Goal: Transaction & Acquisition: Purchase product/service

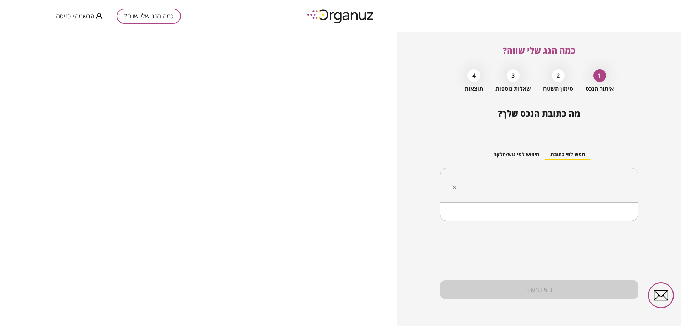
click at [551, 182] on input "text" at bounding box center [542, 186] width 176 height 18
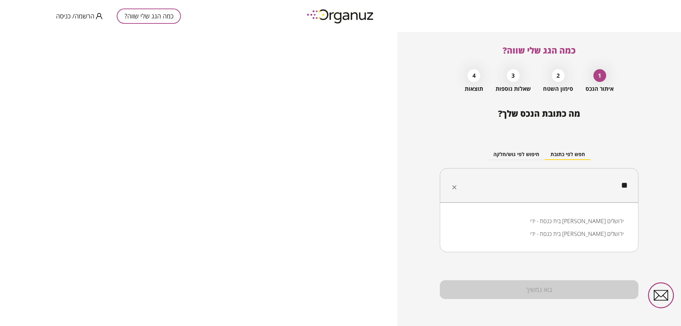
type input "*"
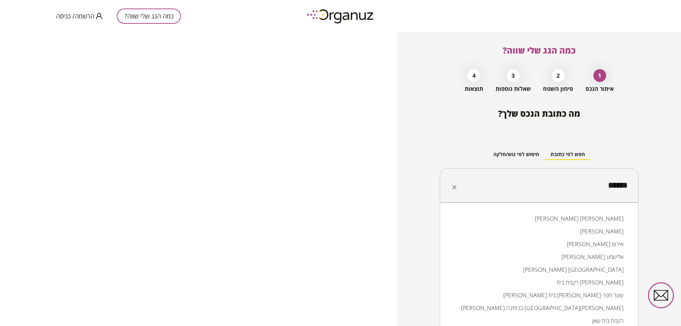
scroll to position [3, 0]
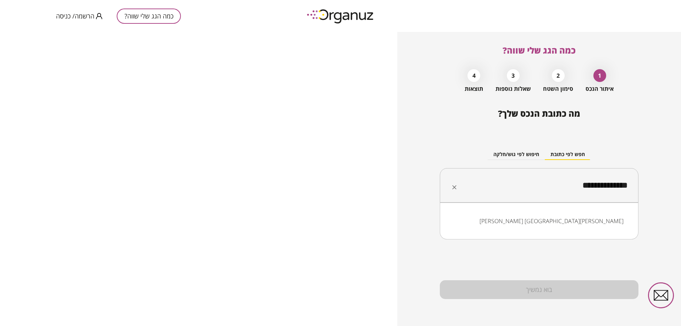
click at [607, 217] on li "[PERSON_NAME] [GEOGRAPHIC_DATA][PERSON_NAME]" at bounding box center [539, 221] width 180 height 13
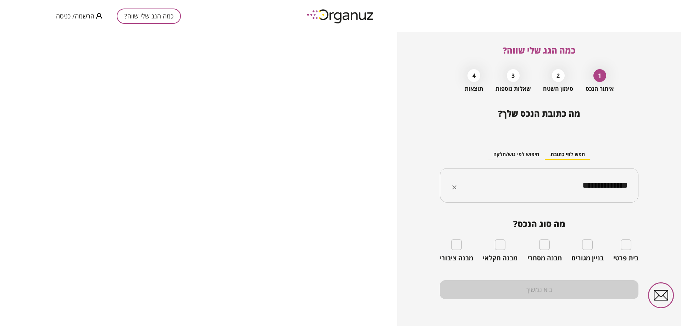
type input "**********"
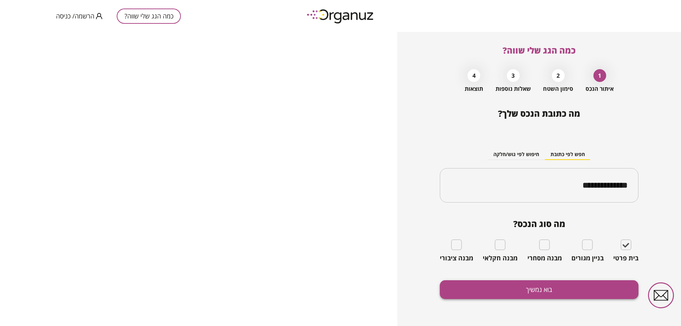
click at [538, 284] on button "בוא נמשיך" at bounding box center [539, 289] width 199 height 19
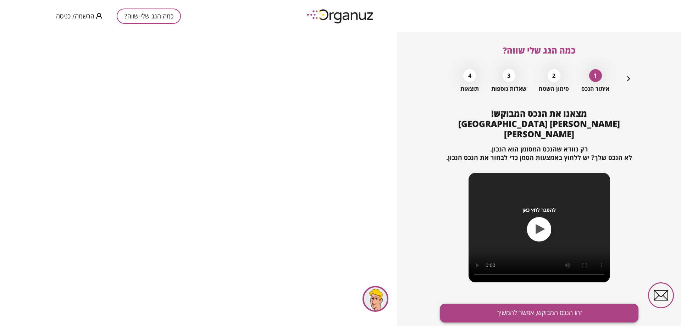
click at [537, 304] on button "זהו הנכס המבוקש, אפשר להמשיך" at bounding box center [539, 313] width 199 height 19
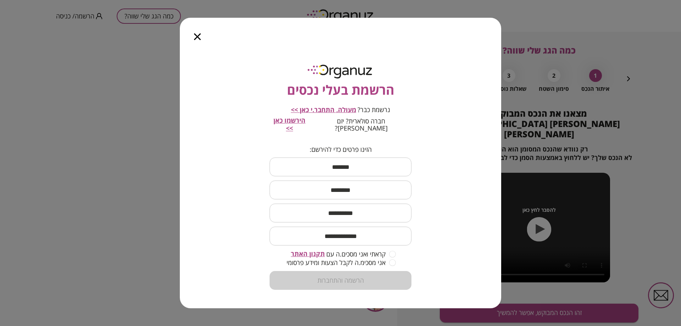
click at [198, 40] on icon "button" at bounding box center [197, 36] width 7 height 7
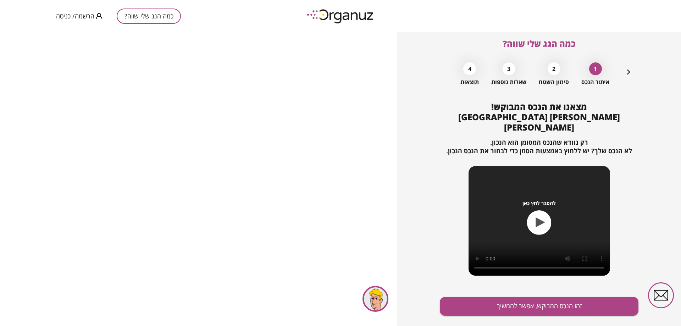
scroll to position [13, 0]
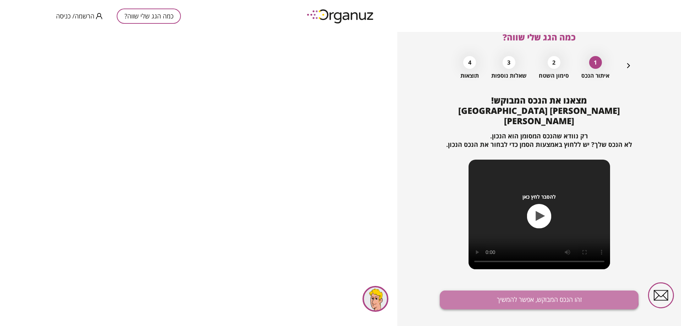
click at [532, 290] on button "זהו הנכס המבוקש, אפשר להמשיך" at bounding box center [539, 299] width 199 height 19
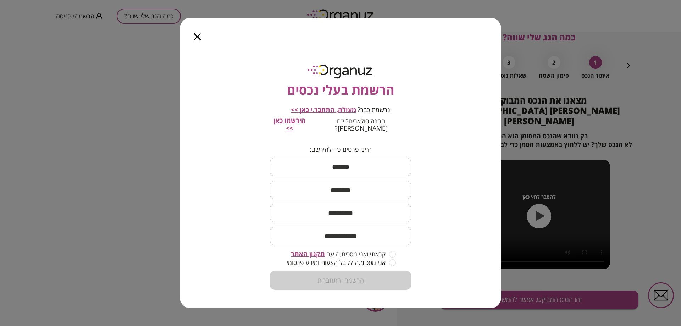
click at [350, 166] on input "text" at bounding box center [341, 166] width 142 height 21
type input "****"
type input "*******"
type input "**********"
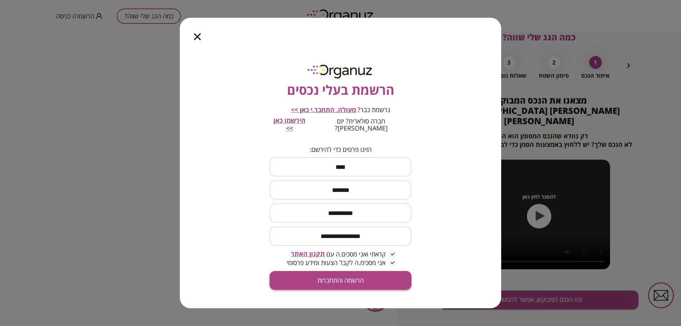
click at [345, 272] on button "הרשמה והתחברות" at bounding box center [341, 280] width 142 height 19
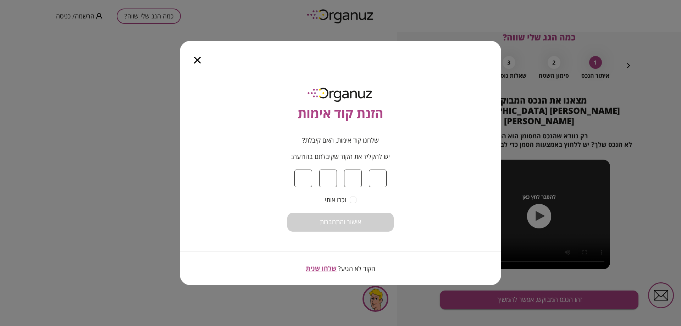
type input "*"
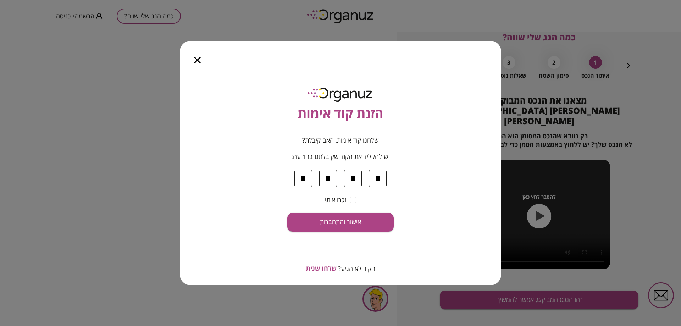
type input "*"
click at [287, 213] on button "אישור והתחברות" at bounding box center [340, 222] width 106 height 19
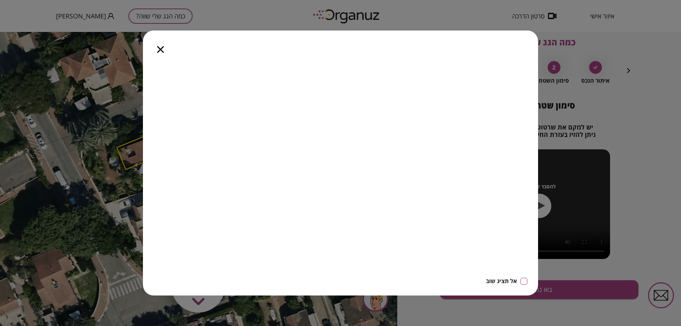
drag, startPoint x: 162, startPoint y: 52, endPoint x: 180, endPoint y: 22, distance: 34.4
click at [162, 52] on icon "button" at bounding box center [160, 49] width 7 height 7
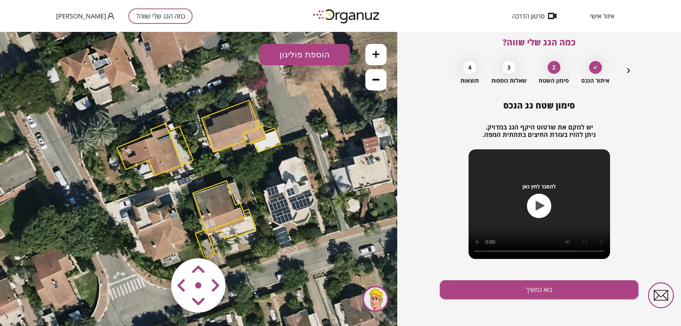
click at [200, 243] on polygon at bounding box center [205, 243] width 20 height 28
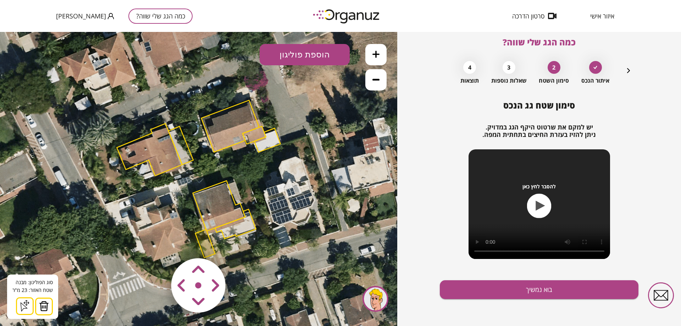
click at [43, 303] on img at bounding box center [44, 306] width 10 height 11
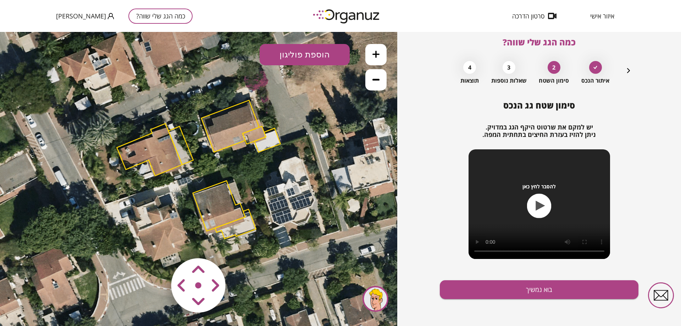
click at [223, 127] on polygon at bounding box center [230, 126] width 58 height 52
click at [172, 138] on polygon at bounding box center [180, 145] width 25 height 38
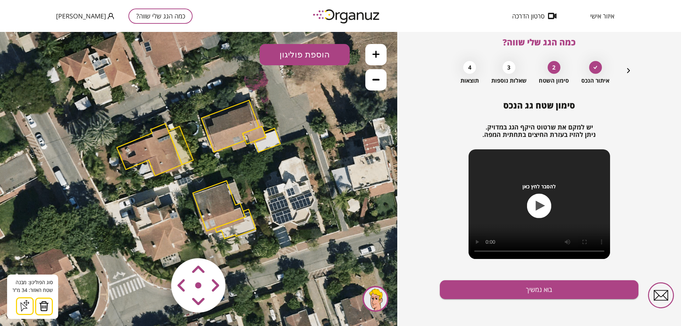
click at [41, 305] on img at bounding box center [44, 306] width 10 height 11
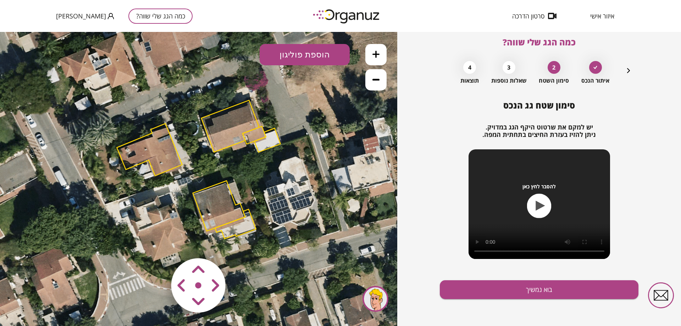
click at [159, 155] on polygon at bounding box center [149, 149] width 65 height 52
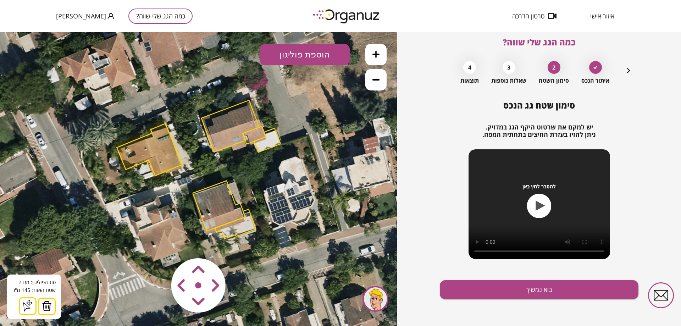
click at [43, 308] on img at bounding box center [47, 306] width 10 height 11
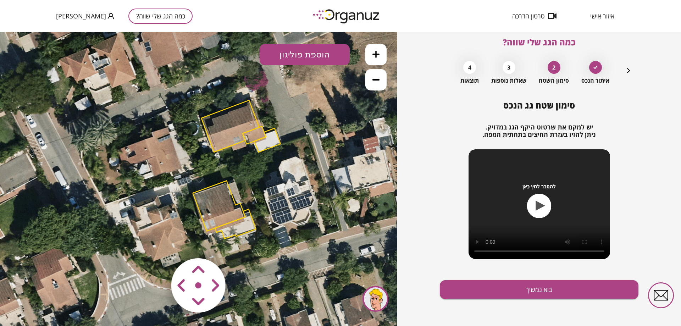
click at [221, 213] on polygon at bounding box center [219, 206] width 52 height 50
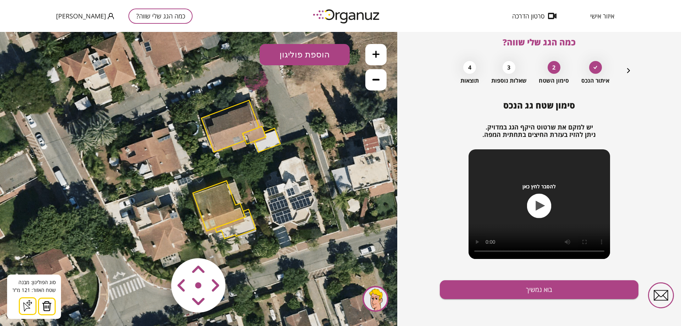
click at [46, 305] on img at bounding box center [47, 306] width 10 height 11
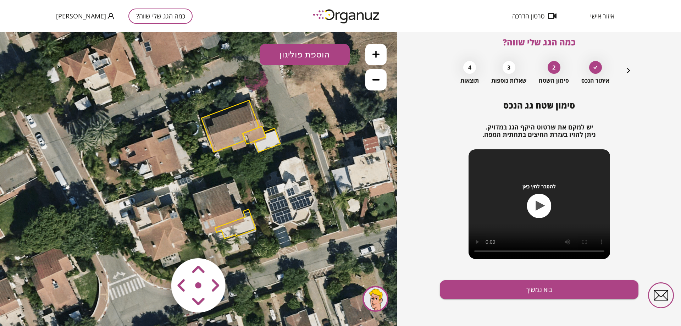
click at [254, 225] on polygon at bounding box center [235, 223] width 41 height 29
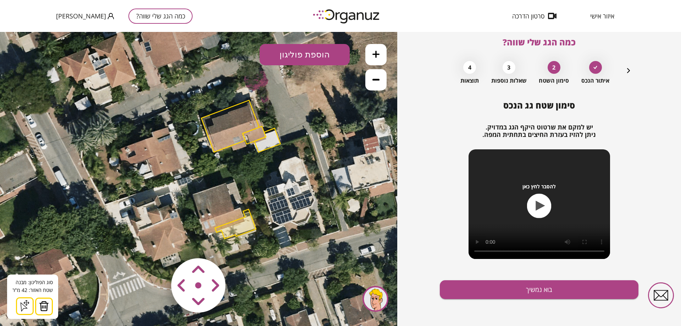
click at [44, 300] on button at bounding box center [44, 307] width 18 height 18
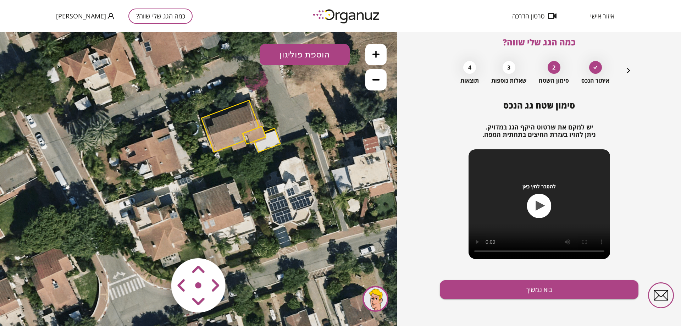
click at [269, 140] on polygon at bounding box center [267, 140] width 26 height 24
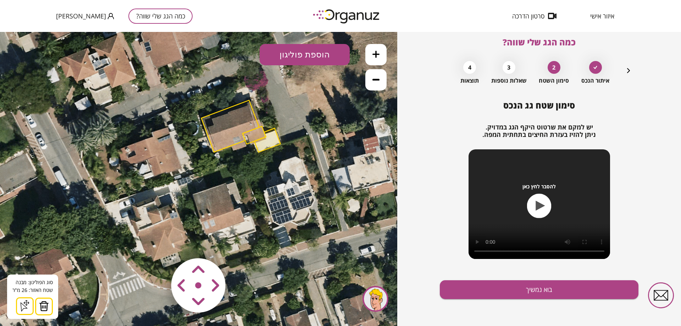
click at [505, 68] on div "3" at bounding box center [509, 67] width 13 height 13
click at [534, 288] on button "בוא נמשיך" at bounding box center [539, 289] width 199 height 19
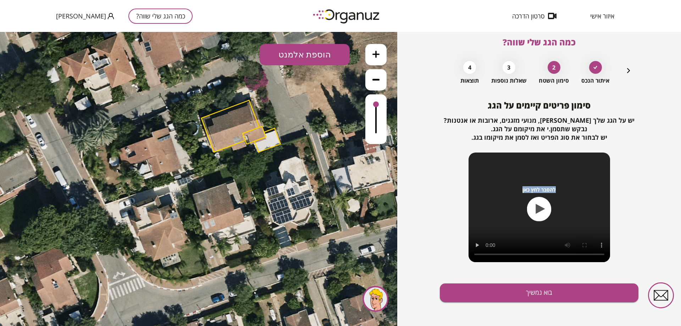
drag, startPoint x: 511, startPoint y: 194, endPoint x: 497, endPoint y: 151, distance: 45.2
click at [497, 151] on div "סימון פריטים קיימים על הגג יש על הגג שלך [PERSON_NAME], מנועי מזגנים, ארובות או…" at bounding box center [539, 186] width 199 height 172
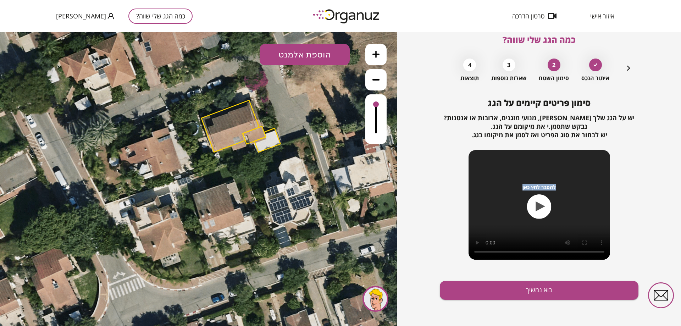
scroll to position [11, 0]
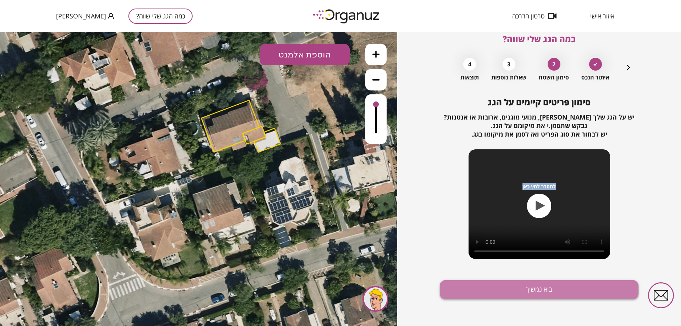
click at [537, 289] on button "בוא נמשיך" at bounding box center [539, 289] width 199 height 19
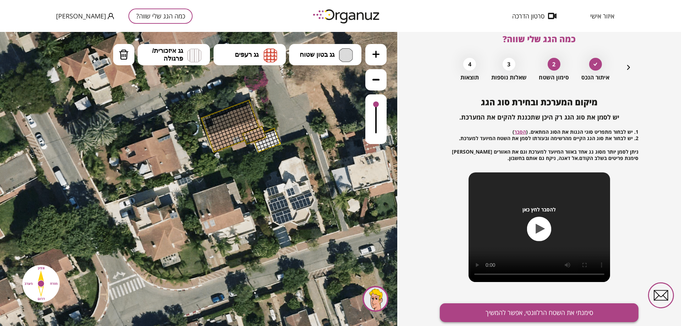
click at [498, 310] on button "סימנתי את השטח הרלוונטי, אפשר להמשיך" at bounding box center [539, 312] width 199 height 19
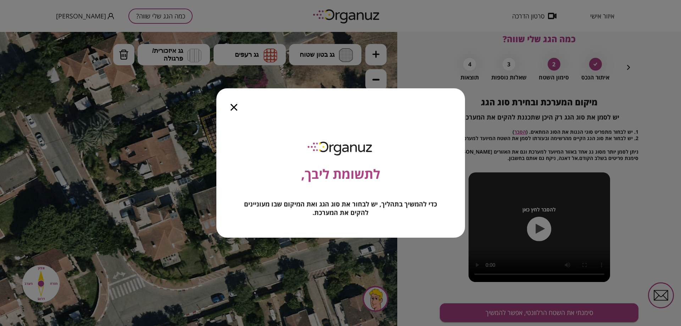
click at [235, 110] on icon "button" at bounding box center [234, 107] width 7 height 7
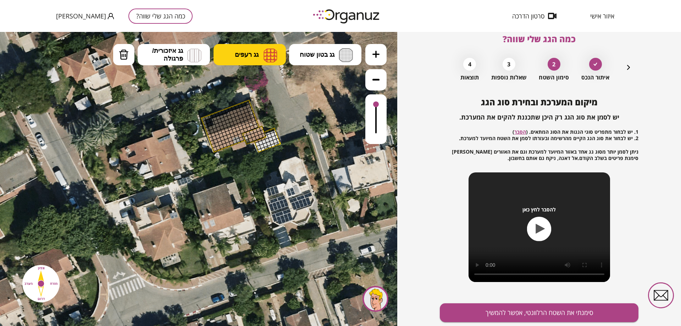
click at [247, 55] on span "גג רעפים" at bounding box center [247, 55] width 24 height 8
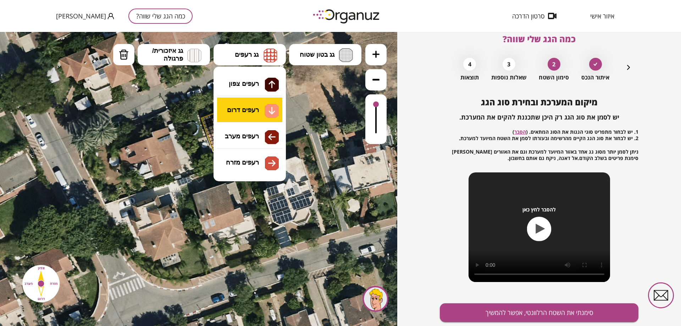
click at [251, 117] on div ".st0 { fill: #FFFFFF; } 0" at bounding box center [198, 179] width 397 height 294
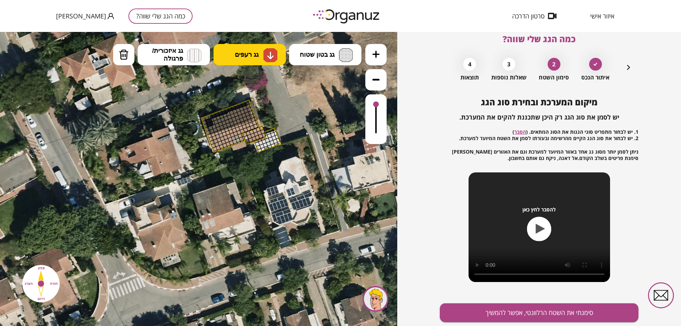
click at [244, 57] on span "גג רעפים" at bounding box center [247, 55] width 24 height 8
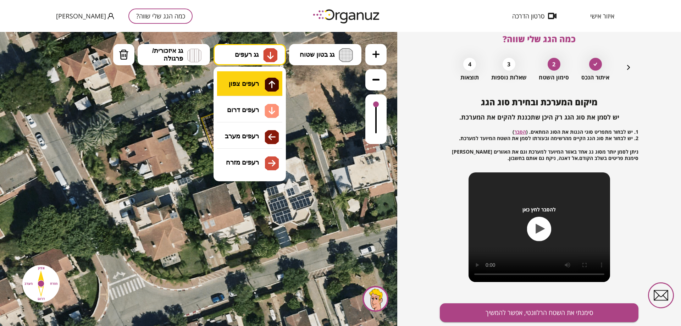
click at [245, 78] on div ".st0 { fill: #FFFFFF; } 0" at bounding box center [198, 179] width 397 height 294
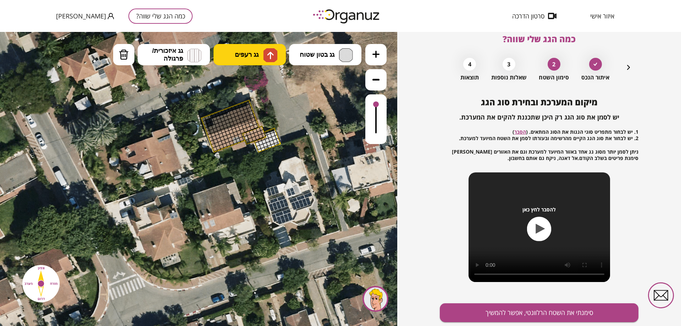
click at [245, 59] on button "גג רעפים" at bounding box center [250, 54] width 72 height 21
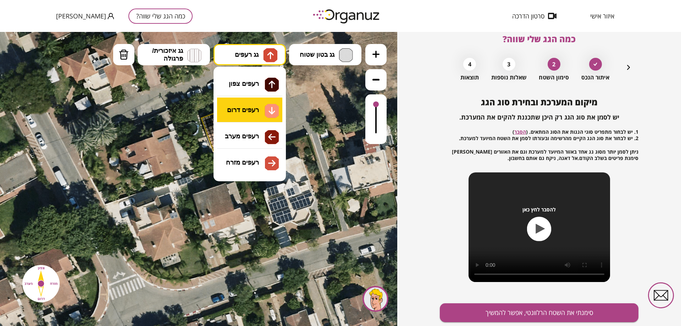
click at [247, 111] on div ".st0 { fill: #FFFFFF; } 0" at bounding box center [198, 179] width 397 height 294
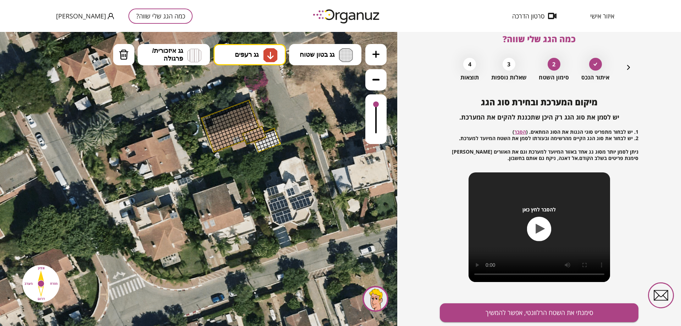
click at [250, 68] on icon at bounding box center [199, 179] width 500 height 500
click at [139, 13] on button "כמה הגג שלי שווה?" at bounding box center [160, 16] width 64 height 15
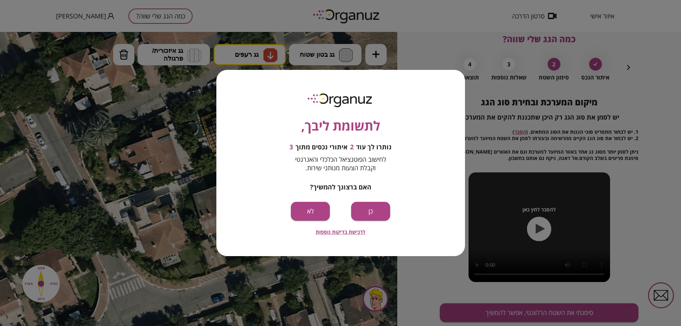
click at [266, 130] on div "לתשומת ליבך, נותרו לך עוד 2 איתורי נכסים מתוך 3 לחישוב הפוטנציאל הכלכלי והאנרגט…" at bounding box center [340, 163] width 249 height 186
click at [427, 50] on div "לתשומת ליבך, נותרו לך עוד 2 איתורי נכסים מתוך 3 לחישוב הפוטנציאל הכלכלי והאנרגט…" at bounding box center [340, 163] width 681 height 326
click at [318, 220] on button "לא" at bounding box center [310, 211] width 39 height 19
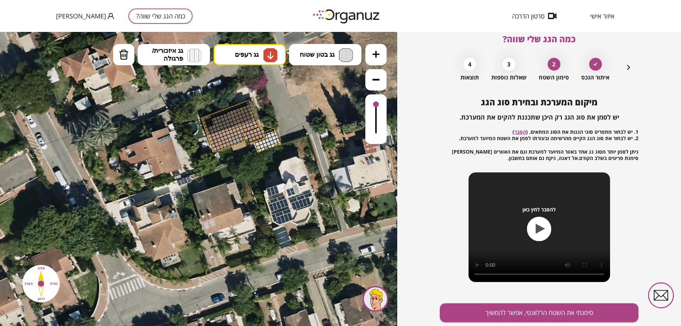
click at [156, 14] on button "כמה הגג שלי שווה?" at bounding box center [160, 16] width 64 height 15
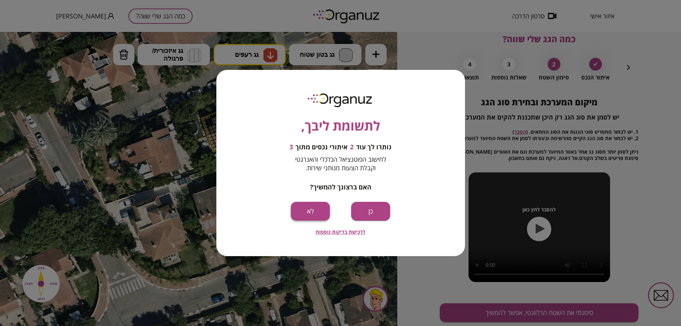
click at [317, 209] on button "לא" at bounding box center [310, 211] width 39 height 19
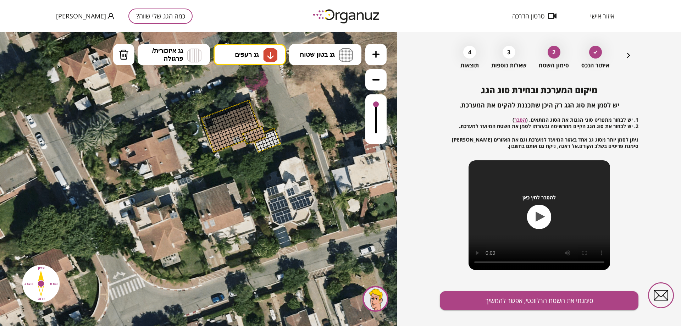
scroll to position [34, 0]
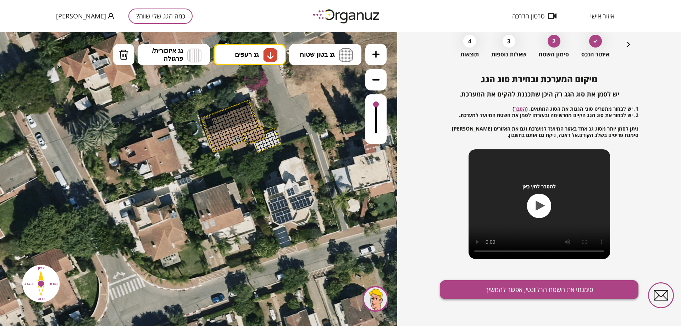
click at [516, 286] on button "סימנתי את השטח הרלוונטי, אפשר להמשיך" at bounding box center [539, 289] width 199 height 19
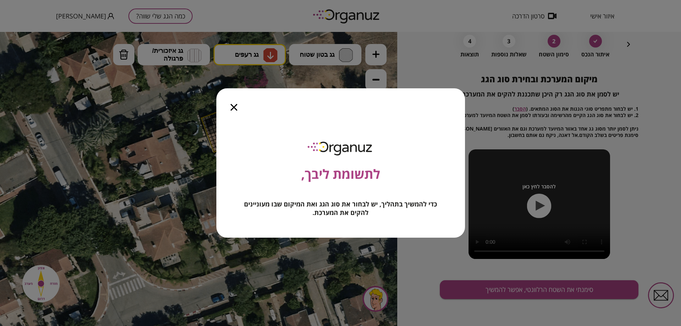
click at [234, 107] on icon "button" at bounding box center [234, 107] width 7 height 7
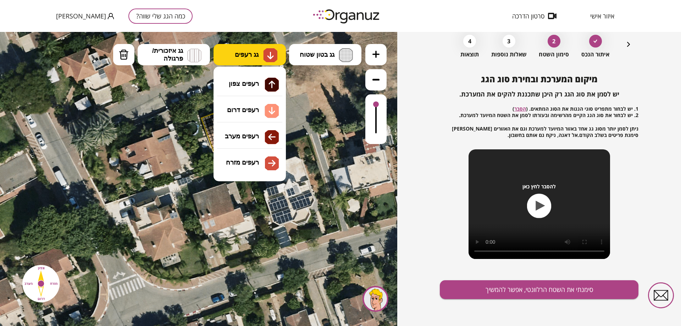
click at [253, 54] on span "גג רעפים" at bounding box center [247, 55] width 24 height 8
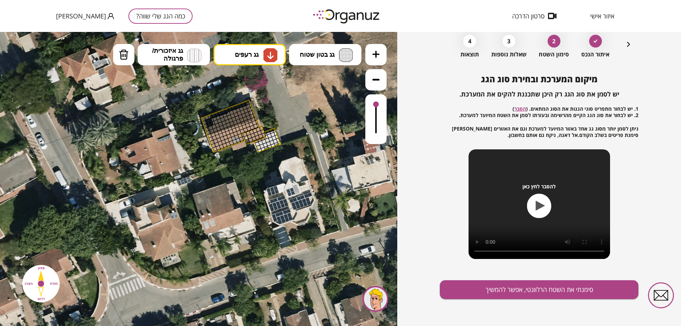
click at [246, 112] on div ".st0 { fill: #FFFFFF; } 0" at bounding box center [198, 179] width 397 height 294
click at [234, 133] on div at bounding box center [235, 133] width 5 height 5
click at [516, 108] on link "הסבר" at bounding box center [520, 108] width 12 height 7
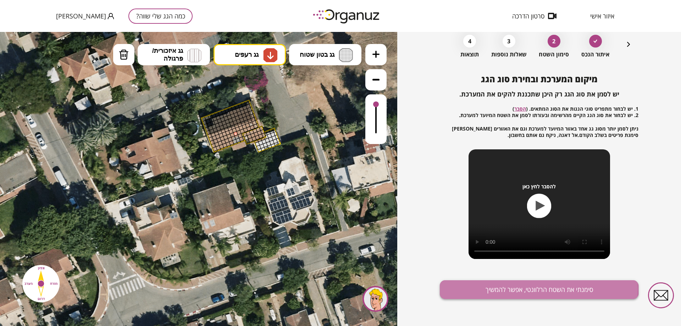
click at [522, 289] on button "סימנתי את השטח הרלוונטי, אפשר להמשיך" at bounding box center [539, 289] width 199 height 19
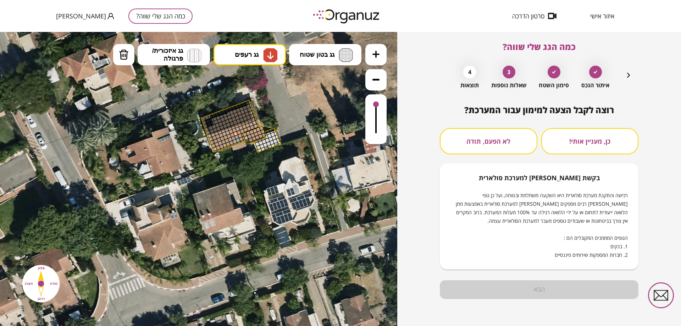
click at [511, 142] on button "לא הפעם, תודה" at bounding box center [489, 141] width 98 height 26
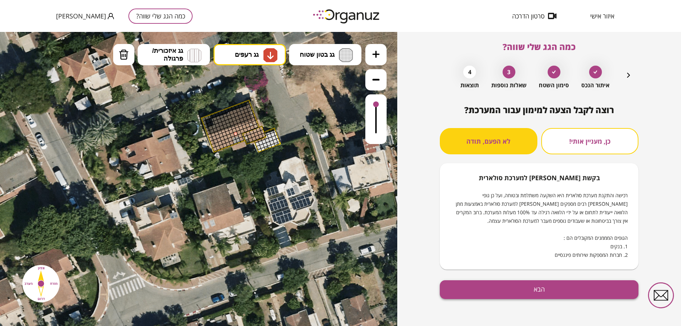
click at [539, 287] on button "הבא" at bounding box center [539, 289] width 199 height 19
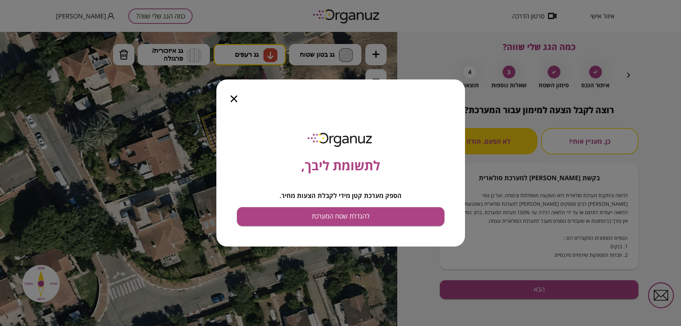
click at [231, 99] on icon "button" at bounding box center [234, 98] width 7 height 7
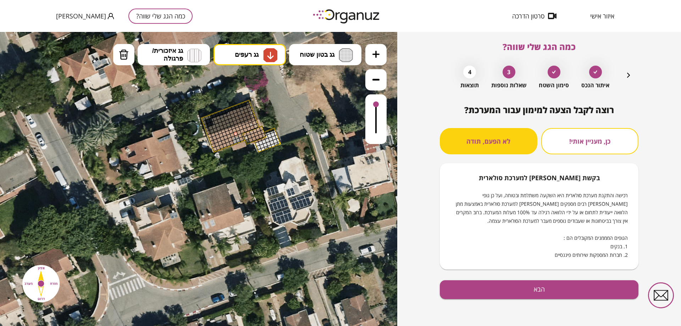
click at [243, 128] on div at bounding box center [198, 179] width 397 height 294
click at [240, 144] on div at bounding box center [198, 179] width 397 height 294
click at [241, 139] on div at bounding box center [198, 179] width 397 height 294
click at [241, 144] on div at bounding box center [198, 179] width 397 height 294
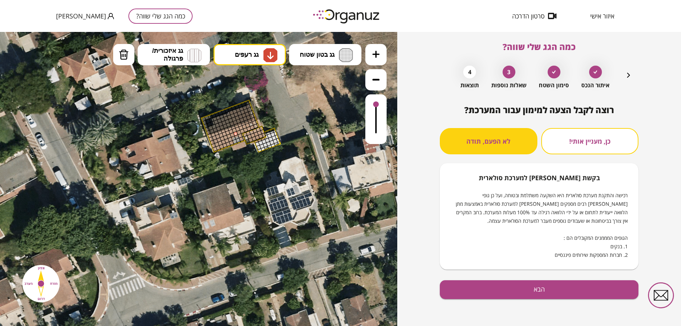
click at [241, 144] on div at bounding box center [198, 179] width 397 height 294
click at [238, 147] on div at bounding box center [198, 179] width 397 height 294
click at [262, 146] on div at bounding box center [198, 179] width 397 height 294
click at [239, 139] on div at bounding box center [198, 179] width 397 height 294
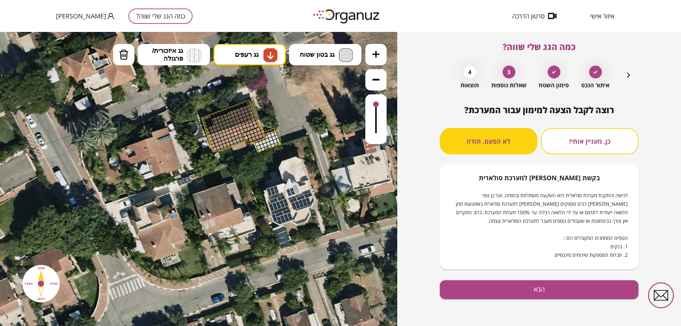
click at [239, 143] on div at bounding box center [198, 179] width 397 height 294
drag, startPoint x: 199, startPoint y: 106, endPoint x: 178, endPoint y: 176, distance: 72.3
click at [178, 176] on div at bounding box center [198, 179] width 397 height 294
click at [152, 153] on div at bounding box center [198, 179] width 397 height 294
click at [251, 133] on div at bounding box center [198, 179] width 397 height 294
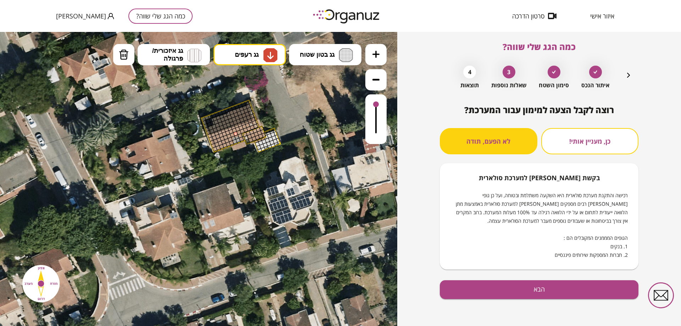
click at [251, 132] on div at bounding box center [198, 179] width 397 height 294
click at [199, 131] on div at bounding box center [198, 179] width 397 height 294
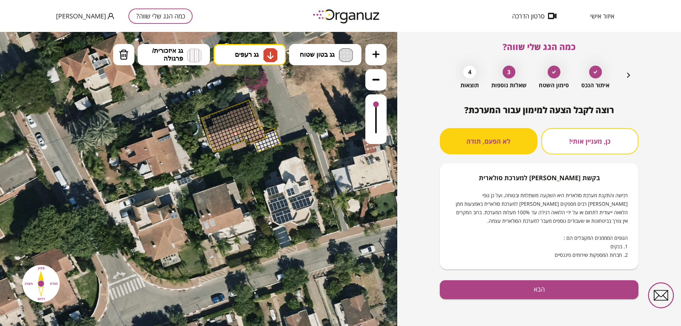
click at [199, 131] on div at bounding box center [198, 179] width 397 height 294
drag, startPoint x: 278, startPoint y: 135, endPoint x: 216, endPoint y: 195, distance: 87.0
click at [216, 195] on div at bounding box center [198, 179] width 397 height 294
drag, startPoint x: 295, startPoint y: 104, endPoint x: 240, endPoint y: 161, distance: 78.8
click at [240, 161] on div at bounding box center [198, 179] width 397 height 294
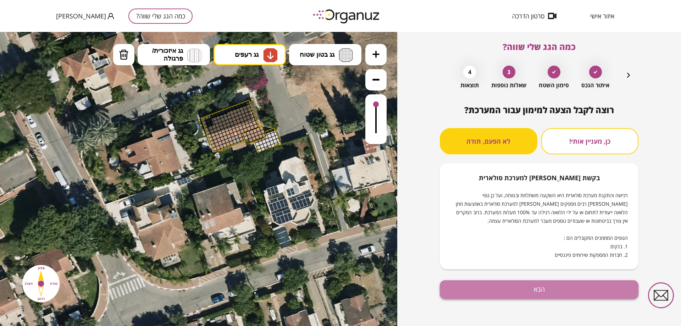
click at [539, 289] on button "הבא" at bounding box center [539, 289] width 199 height 19
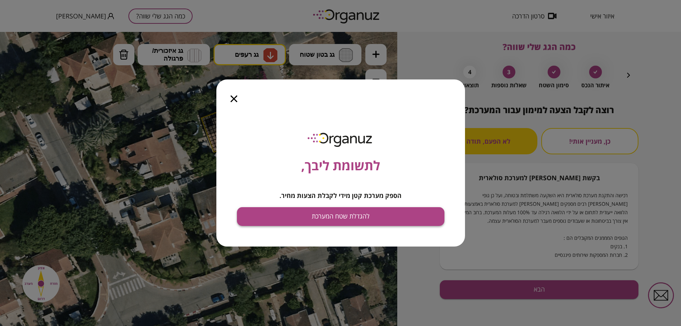
click at [354, 216] on button "להגדלת שטח המערכת" at bounding box center [340, 216] width 207 height 19
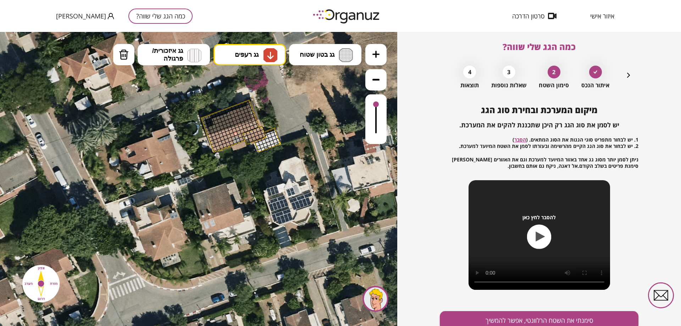
click at [177, 161] on icon at bounding box center [199, 179] width 500 height 500
click at [170, 160] on icon at bounding box center [199, 179] width 500 height 500
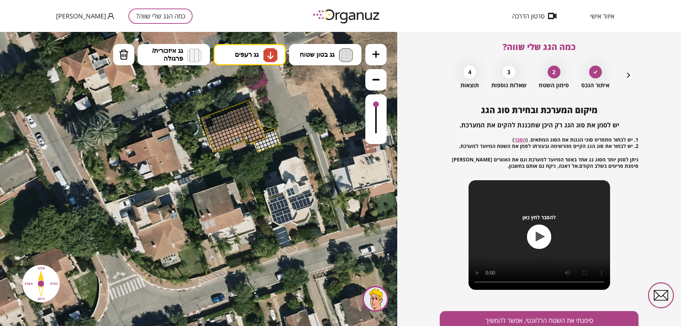
click at [170, 160] on icon at bounding box center [199, 179] width 500 height 500
click at [254, 145] on icon at bounding box center [199, 179] width 500 height 500
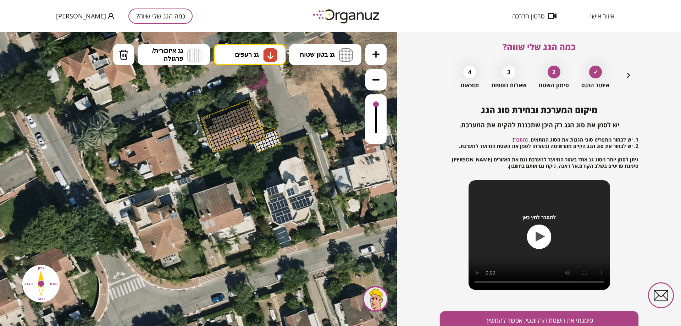
click at [240, 138] on div at bounding box center [241, 139] width 5 height 5
click at [237, 133] on div at bounding box center [238, 132] width 5 height 5
click at [242, 136] on div at bounding box center [243, 138] width 3 height 4
click at [243, 134] on div at bounding box center [244, 134] width 5 height 5
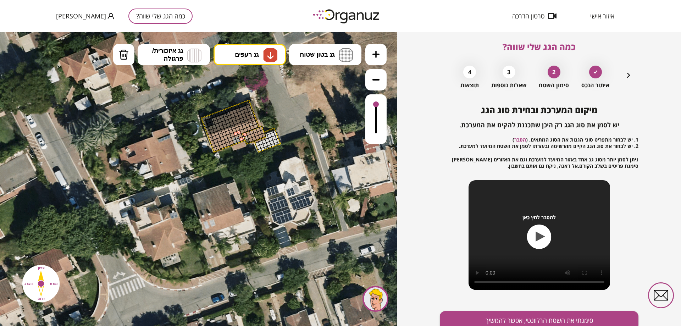
click at [244, 131] on div at bounding box center [245, 129] width 5 height 5
click at [243, 131] on div at bounding box center [242, 131] width 5 height 5
click at [243, 127] on div at bounding box center [244, 126] width 5 height 5
click at [242, 127] on div at bounding box center [244, 126] width 5 height 5
click at [240, 128] on div at bounding box center [240, 127] width 5 height 5
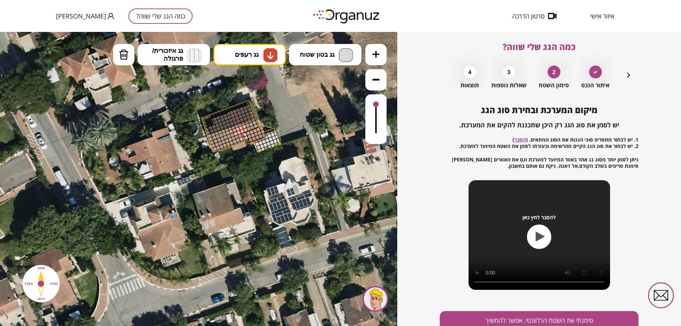
click at [238, 129] on div at bounding box center [237, 129] width 5 height 5
drag, startPoint x: 248, startPoint y: 114, endPoint x: 222, endPoint y: 143, distance: 38.7
drag, startPoint x: 249, startPoint y: 108, endPoint x: 214, endPoint y: 131, distance: 41.8
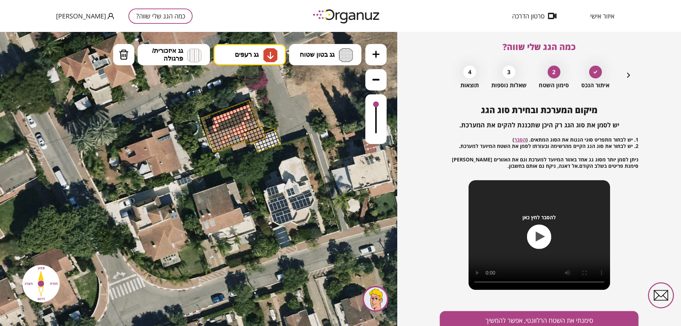
drag, startPoint x: 228, startPoint y: 113, endPoint x: 215, endPoint y: 119, distance: 13.8
drag, startPoint x: 247, startPoint y: 111, endPoint x: 232, endPoint y: 117, distance: 15.6
click at [240, 113] on div at bounding box center [239, 113] width 5 height 5
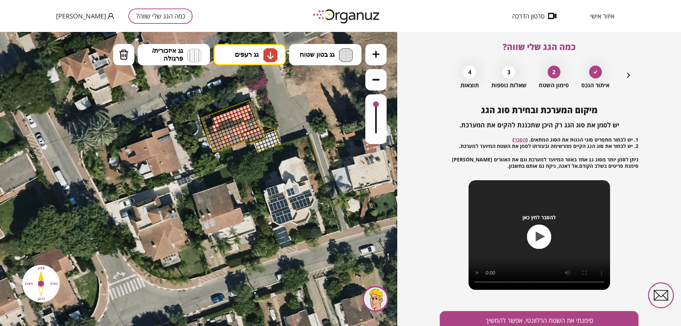
drag, startPoint x: 258, startPoint y: 128, endPoint x: 248, endPoint y: 133, distance: 10.5
drag, startPoint x: 255, startPoint y: 125, endPoint x: 248, endPoint y: 128, distance: 7.3
drag, startPoint x: 253, startPoint y: 123, endPoint x: 246, endPoint y: 126, distance: 8.0
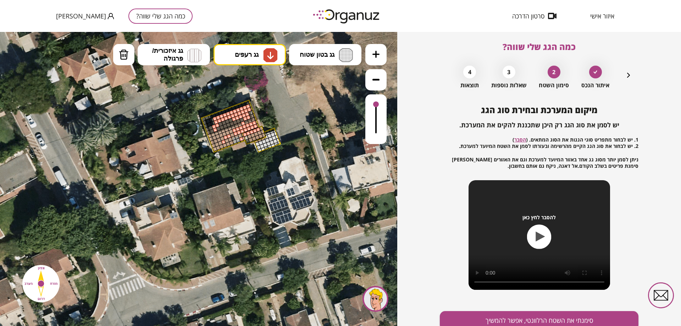
drag, startPoint x: 251, startPoint y: 120, endPoint x: 246, endPoint y: 122, distance: 5.3
drag, startPoint x: 241, startPoint y: 121, endPoint x: 220, endPoint y: 129, distance: 23.1
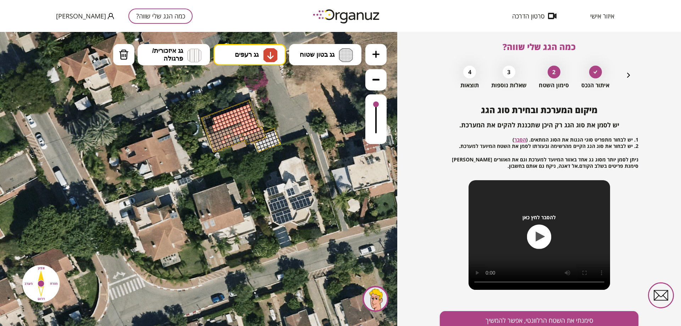
drag, startPoint x: 230, startPoint y: 121, endPoint x: 220, endPoint y: 124, distance: 10.5
drag, startPoint x: 211, startPoint y: 129, endPoint x: 217, endPoint y: 146, distance: 18.7
drag, startPoint x: 204, startPoint y: 121, endPoint x: 212, endPoint y: 148, distance: 27.9
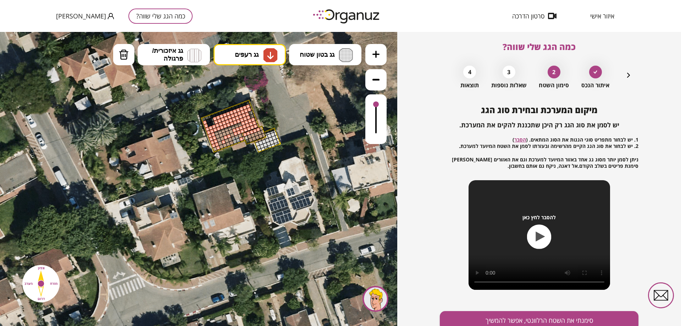
drag, startPoint x: 240, startPoint y: 126, endPoint x: 217, endPoint y: 133, distance: 24.7
drag, startPoint x: 217, startPoint y: 137, endPoint x: 235, endPoint y: 130, distance: 19.0
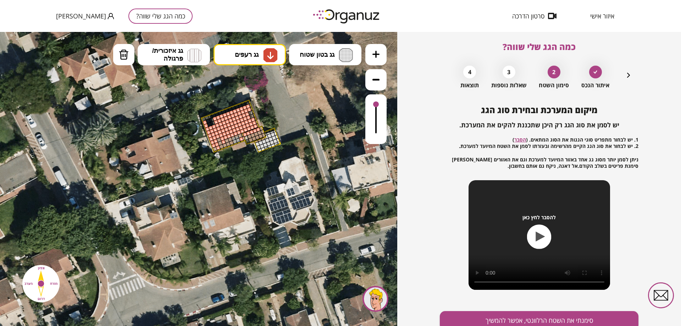
drag, startPoint x: 221, startPoint y: 137, endPoint x: 215, endPoint y: 138, distance: 6.9
drag, startPoint x: 218, startPoint y: 142, endPoint x: 245, endPoint y: 135, distance: 27.5
click at [219, 139] on div at bounding box center [218, 139] width 5 height 5
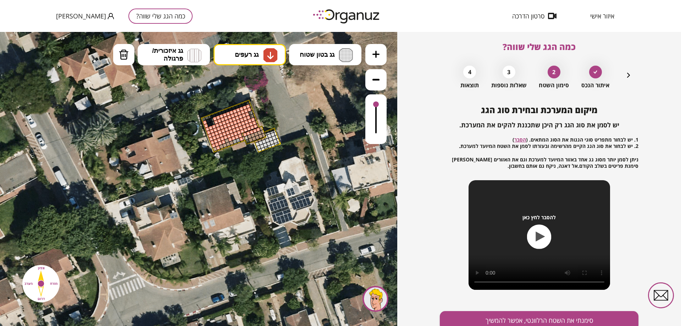
click at [228, 140] on div at bounding box center [230, 139] width 5 height 5
drag, startPoint x: 235, startPoint y: 139, endPoint x: 220, endPoint y: 145, distance: 15.8
click at [237, 140] on div at bounding box center [238, 140] width 5 height 5
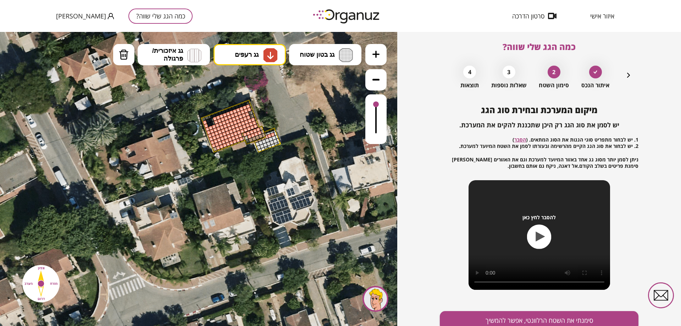
drag, startPoint x: 271, startPoint y: 135, endPoint x: 265, endPoint y: 137, distance: 6.4
click at [265, 137] on div ".st0 { fill: #FFFFFF; }" at bounding box center [199, 179] width 500 height 500
drag, startPoint x: 272, startPoint y: 137, endPoint x: 257, endPoint y: 143, distance: 15.5
drag, startPoint x: 274, startPoint y: 140, endPoint x: 266, endPoint y: 145, distance: 9.4
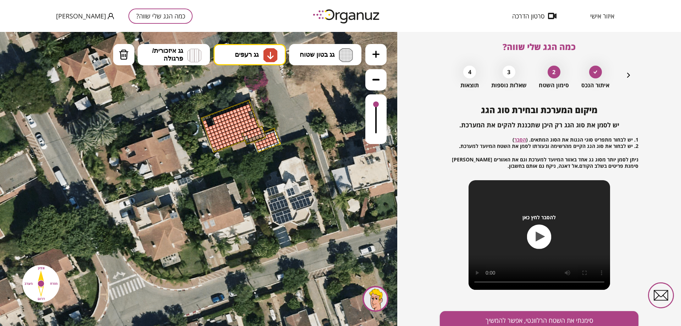
click at [251, 112] on div at bounding box center [250, 112] width 5 height 5
click at [252, 116] on div at bounding box center [251, 116] width 5 height 5
click at [212, 123] on div at bounding box center [212, 123] width 5 height 5
click at [210, 125] on div at bounding box center [209, 124] width 5 height 5
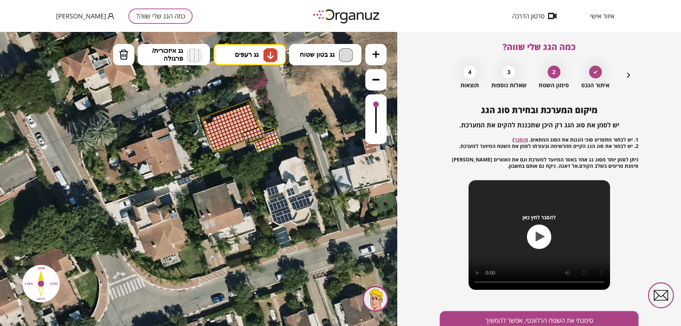
click at [210, 123] on div at bounding box center [209, 124] width 5 height 5
click at [211, 121] on div at bounding box center [211, 119] width 5 height 5
click at [209, 121] on div at bounding box center [208, 121] width 5 height 5
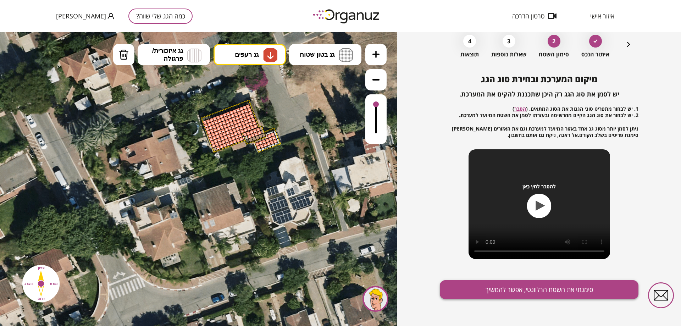
click at [510, 284] on button "סימנתי את השטח הרלוונטי, אפשר להמשיך" at bounding box center [539, 289] width 199 height 19
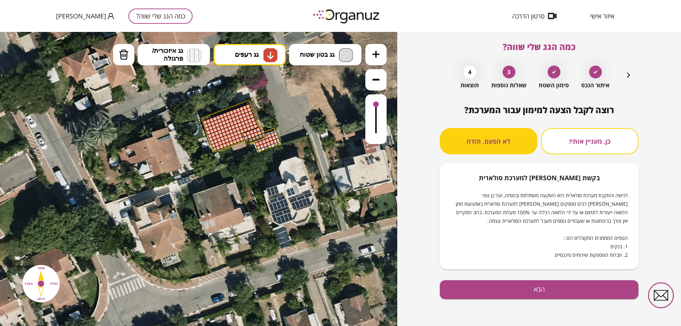
scroll to position [4, 0]
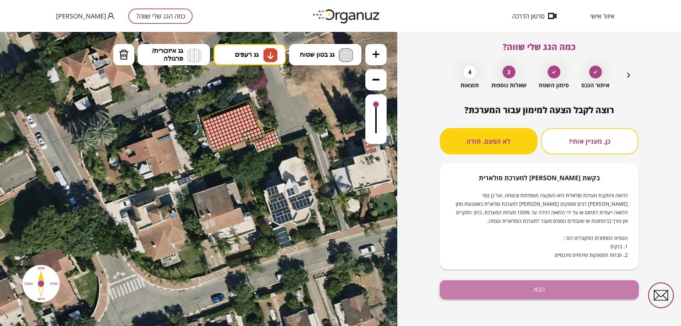
click at [532, 290] on button "הבא" at bounding box center [539, 289] width 199 height 19
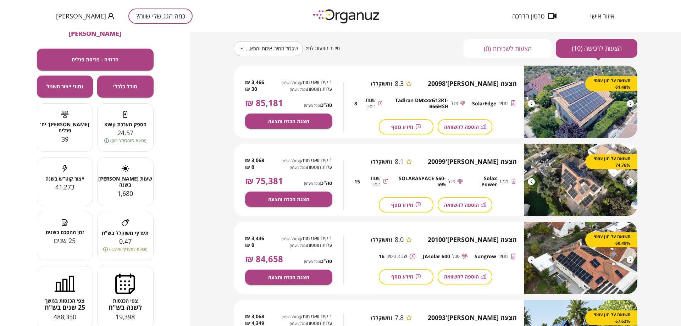
scroll to position [40, 0]
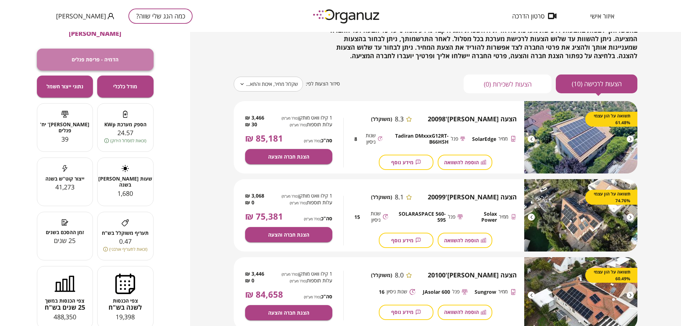
click at [119, 52] on button "הדמיה - פריסת פנלים" at bounding box center [95, 60] width 117 height 22
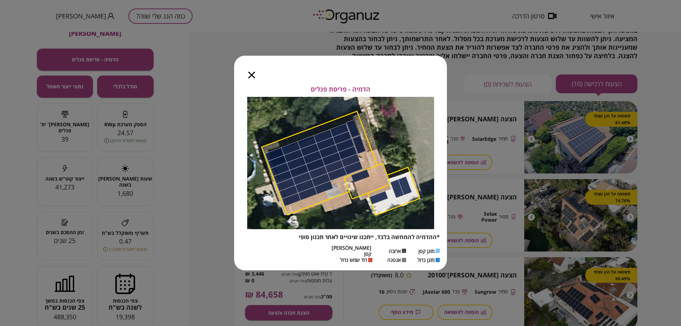
click at [250, 78] on icon "button" at bounding box center [251, 75] width 7 height 7
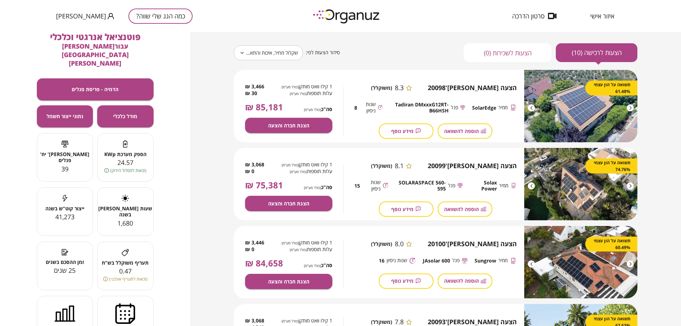
scroll to position [35, 0]
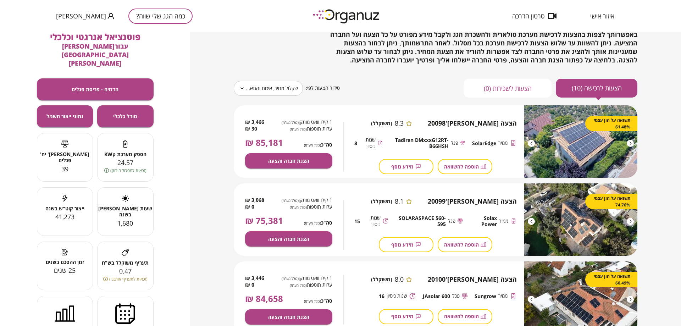
click at [242, 89] on icon at bounding box center [241, 88] width 5 height 9
click at [240, 89] on icon at bounding box center [241, 88] width 5 height 9
click at [245, 87] on body "**********" at bounding box center [340, 163] width 681 height 326
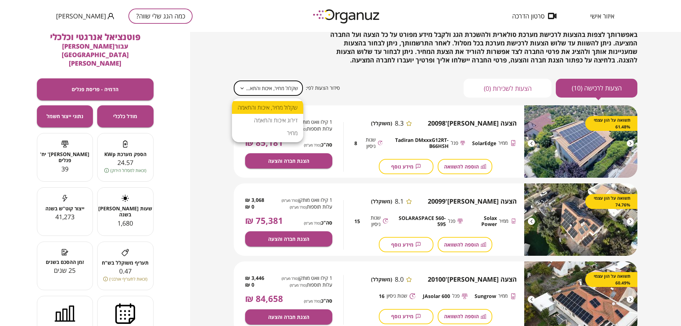
click at [226, 71] on div at bounding box center [340, 163] width 681 height 326
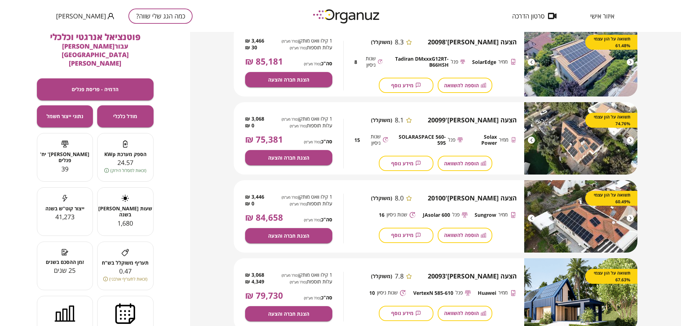
scroll to position [40, 0]
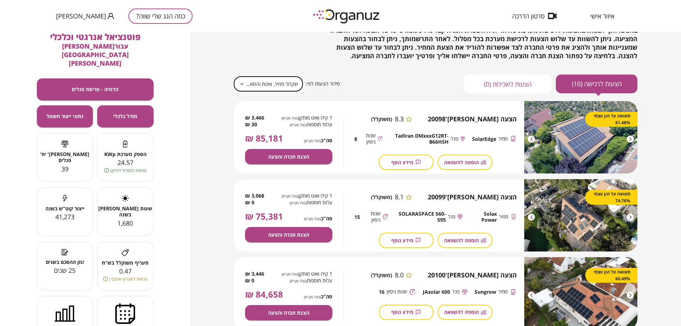
click at [242, 83] on icon at bounding box center [241, 84] width 5 height 9
click at [249, 82] on body "**********" at bounding box center [340, 163] width 681 height 326
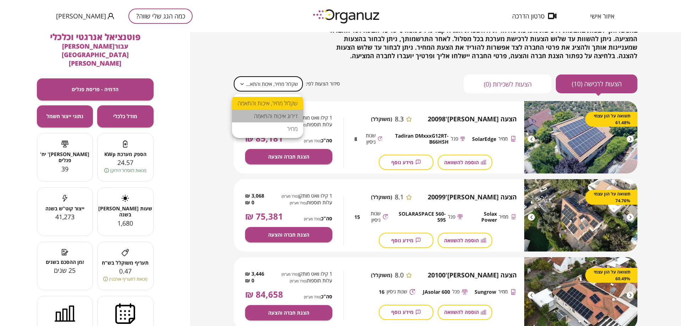
click at [270, 114] on li "דירוג איכות והתאמה" at bounding box center [267, 116] width 71 height 13
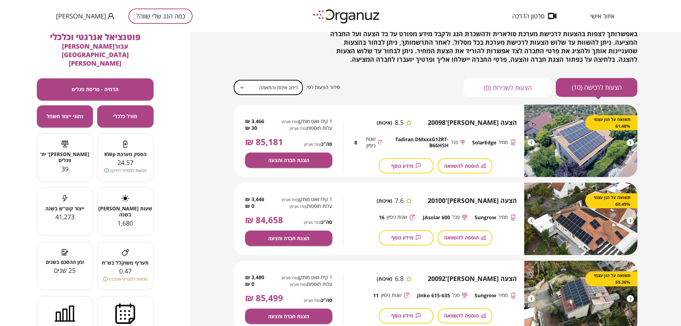
scroll to position [35, 0]
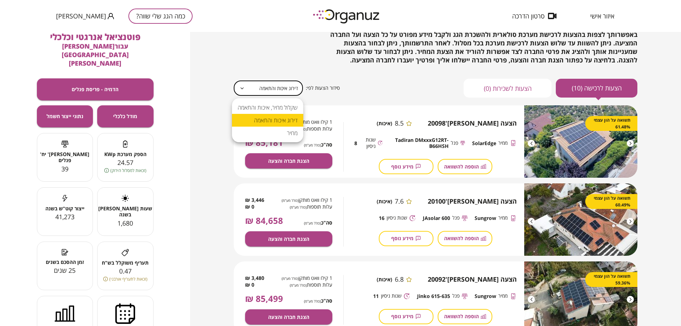
click at [263, 84] on body "איזור אישי סרטון הדרכה כמה הגג שלי שווה? [PERSON_NAME] [PERSON_NAME], להלן 10 ה…" at bounding box center [340, 163] width 681 height 326
click at [205, 135] on div at bounding box center [340, 163] width 681 height 326
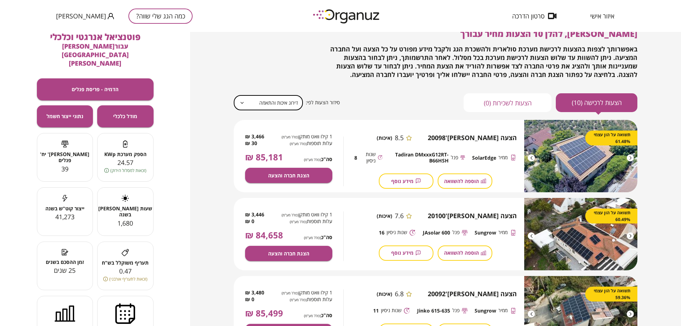
scroll to position [0, 0]
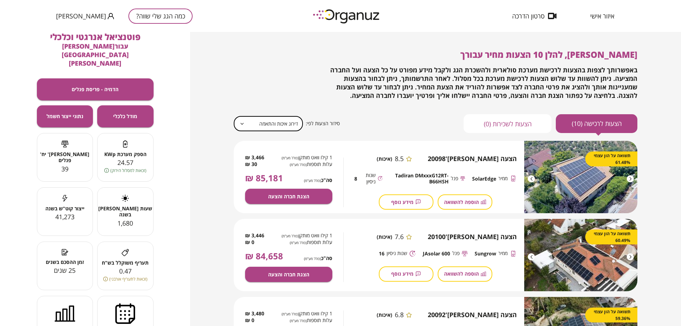
click at [258, 123] on body "איזור אישי סרטון הדרכה כמה הגג שלי שווה? [PERSON_NAME] [PERSON_NAME], להלן 10 ה…" at bounding box center [340, 163] width 681 height 326
click at [271, 141] on li "שקלול מחיר, איכות והתאמה" at bounding box center [267, 143] width 71 height 13
type input "**********"
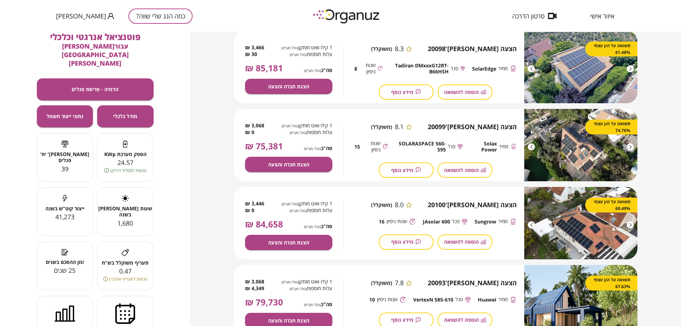
scroll to position [106, 0]
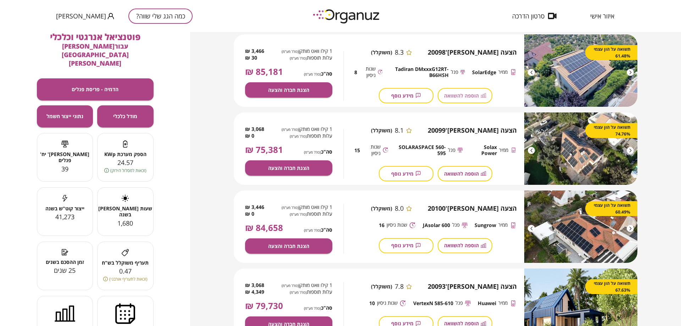
click at [453, 97] on span "הוספה להשוואה" at bounding box center [461, 96] width 35 height 6
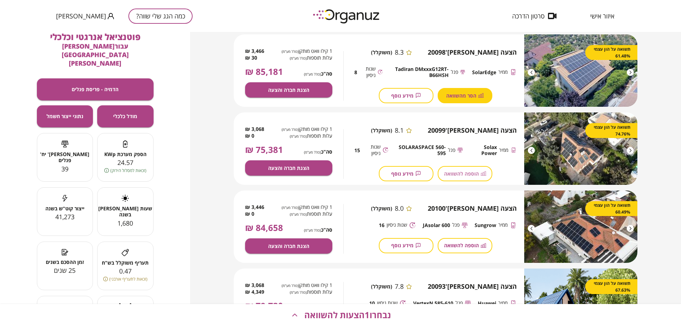
click at [460, 175] on span "הוספה להשוואה" at bounding box center [461, 174] width 35 height 6
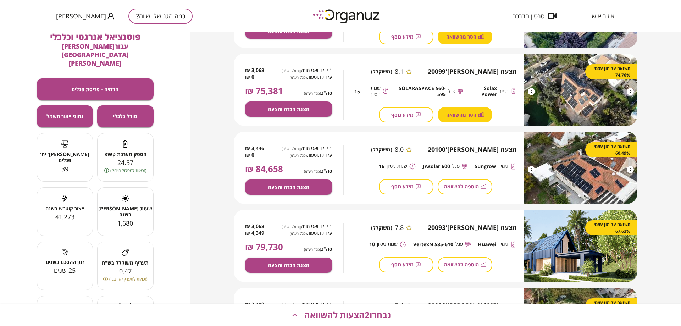
scroll to position [142, 0]
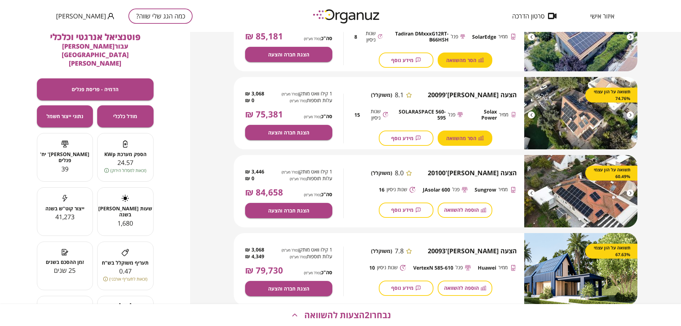
click at [469, 204] on button "הוספה להשוואה" at bounding box center [465, 210] width 55 height 15
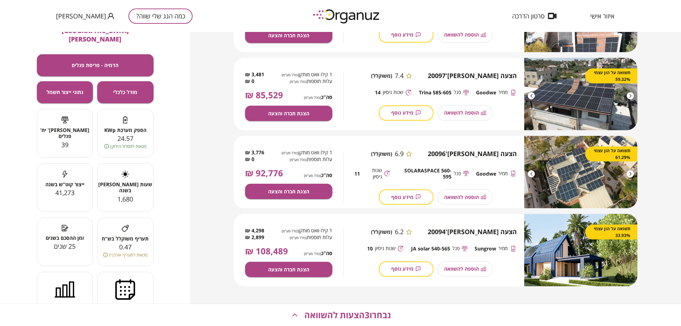
scroll to position [52, 0]
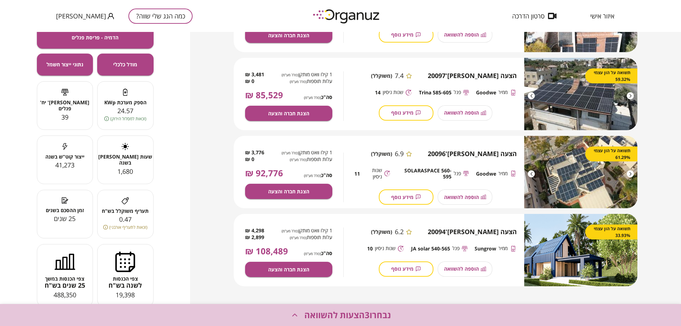
click at [342, 315] on span "נבחרו 3 הצעות להשוואה" at bounding box center [347, 315] width 87 height 10
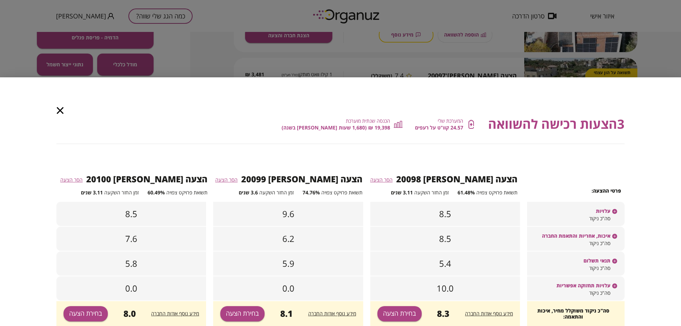
click at [238, 180] on span "הסר הצעה" at bounding box center [226, 179] width 22 height 7
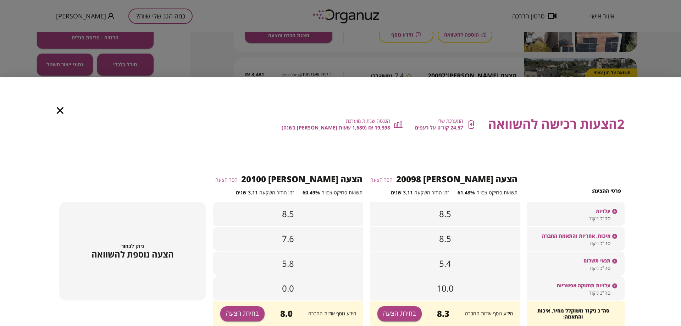
click at [133, 254] on span "הצעה נוספת להשוואה" at bounding box center [133, 254] width 82 height 10
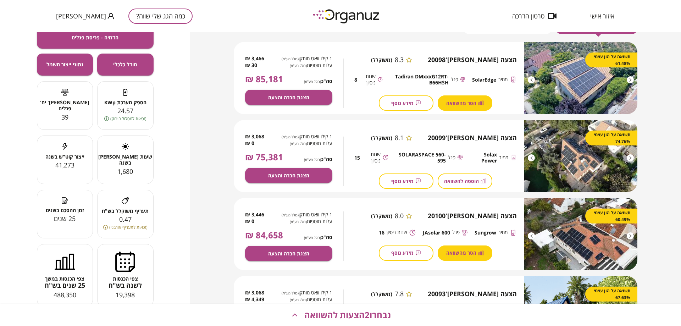
scroll to position [106, 0]
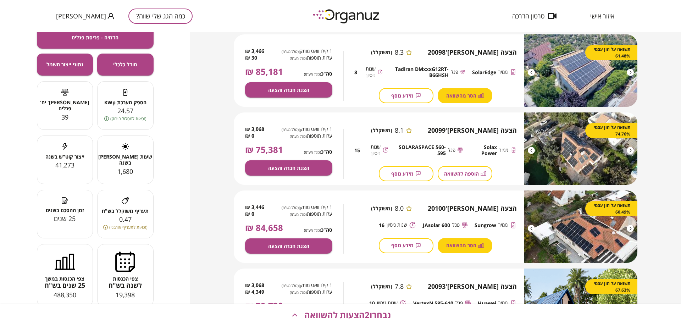
click at [449, 96] on span "הסר מהשוואה" at bounding box center [461, 96] width 30 height 6
click at [449, 96] on span "הוספה להשוואה" at bounding box center [461, 96] width 35 height 6
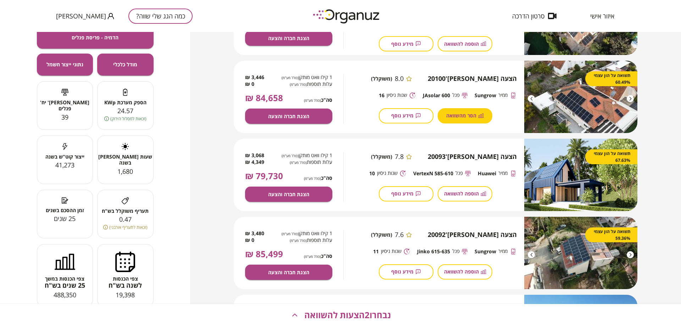
scroll to position [248, 0]
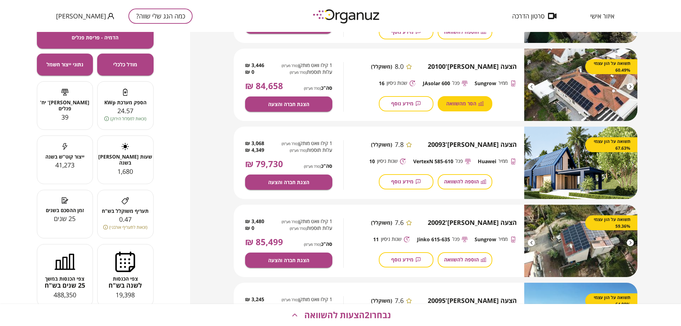
click at [444, 177] on button "הוספה להשוואה" at bounding box center [465, 181] width 55 height 15
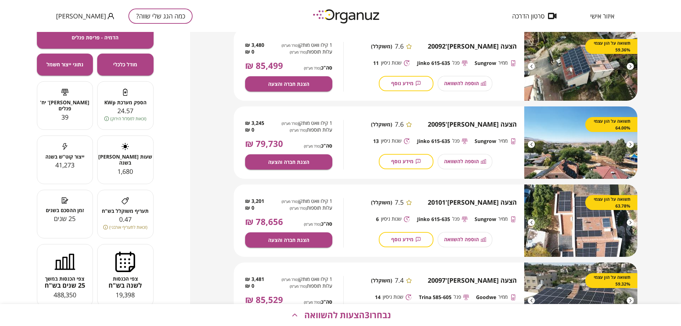
scroll to position [426, 0]
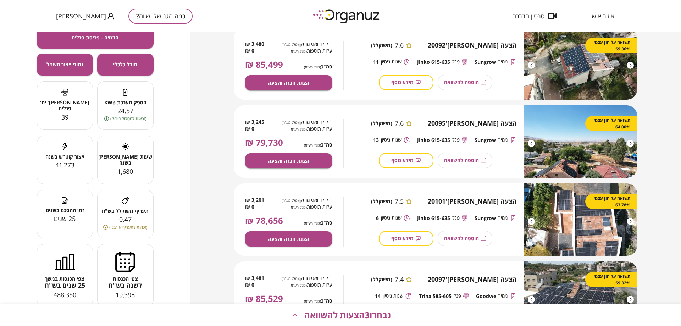
click at [348, 314] on span "נבחרו 3 הצעות להשוואה" at bounding box center [347, 315] width 87 height 10
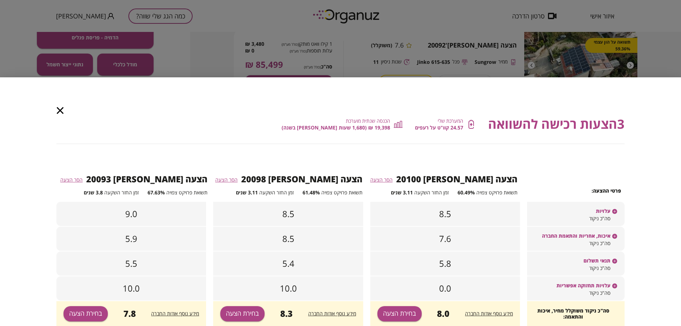
click at [172, 314] on span "מידע נוסף אודות החברה" at bounding box center [175, 313] width 48 height 7
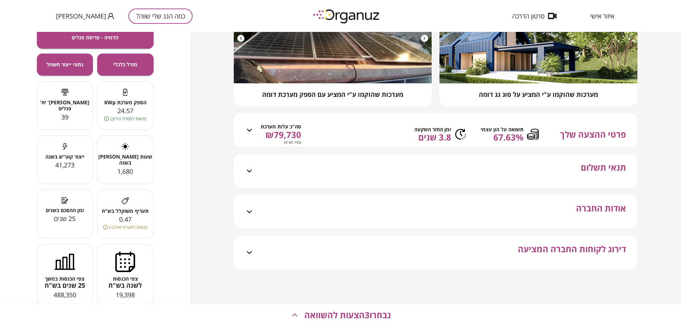
scroll to position [125, 0]
click at [380, 201] on div "אודות החברה" at bounding box center [440, 212] width 372 height 34
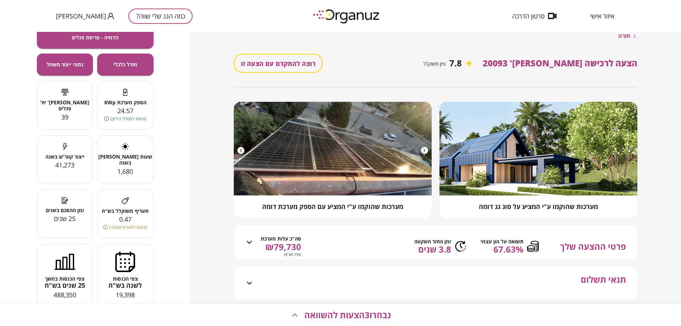
scroll to position [0, 0]
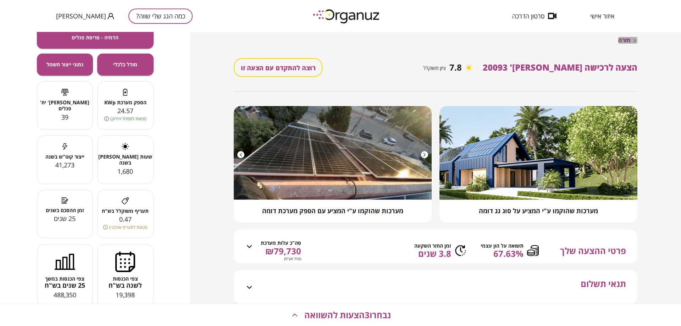
click at [628, 40] on span "חזרה" at bounding box center [624, 40] width 12 height 7
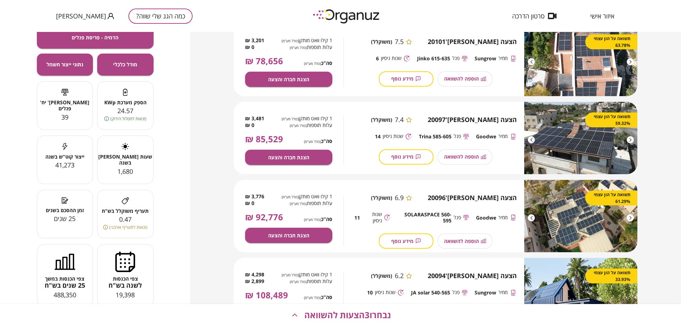
scroll to position [594, 0]
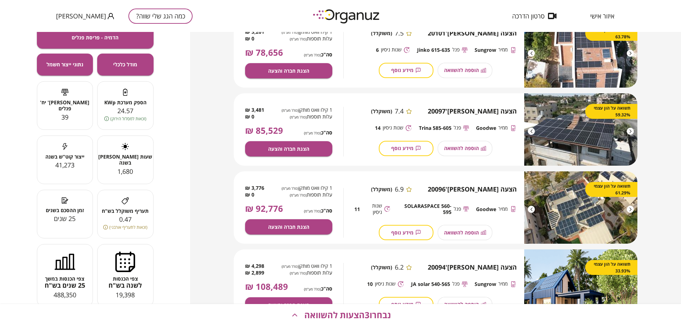
click at [459, 233] on div "הוספה להשוואה" at bounding box center [465, 232] width 55 height 15
click at [367, 311] on span "נבחרו 3 הצעות להשוואה" at bounding box center [347, 315] width 87 height 10
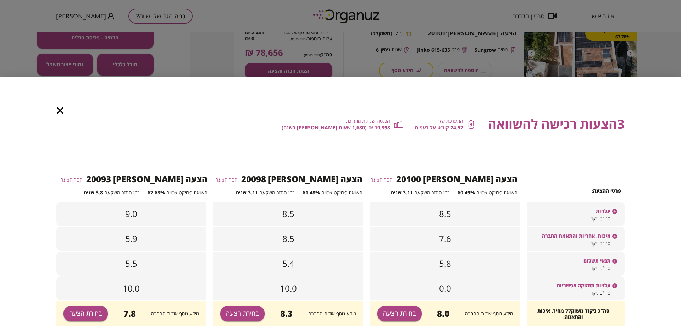
click at [83, 179] on span "הסר הצעה" at bounding box center [71, 179] width 22 height 7
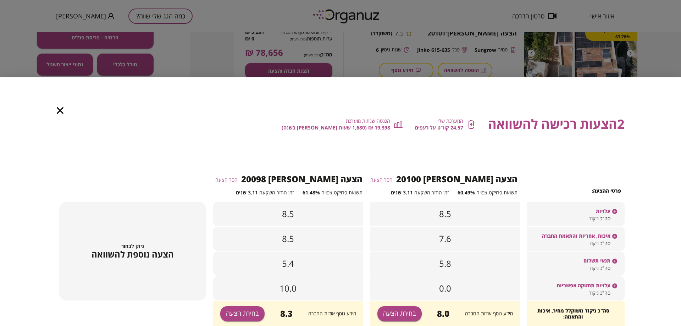
click at [145, 240] on div "ניתן לבחור הצעה נוספת להשוואה" at bounding box center [132, 251] width 147 height 99
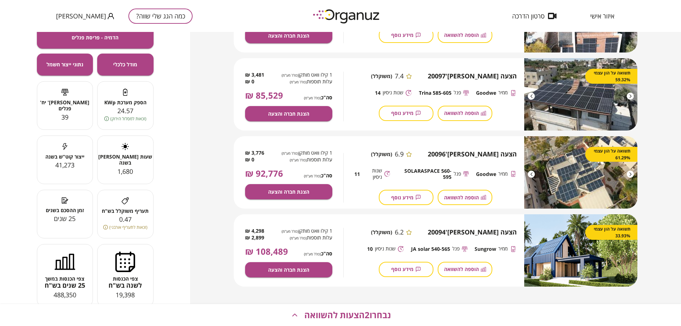
scroll to position [629, 0]
click at [464, 199] on span "הוספה להשוואה" at bounding box center [461, 197] width 35 height 6
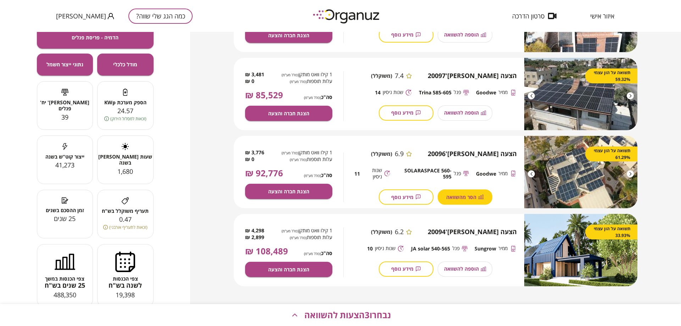
click at [356, 311] on span "נבחרו 3 הצעות להשוואה" at bounding box center [347, 315] width 87 height 10
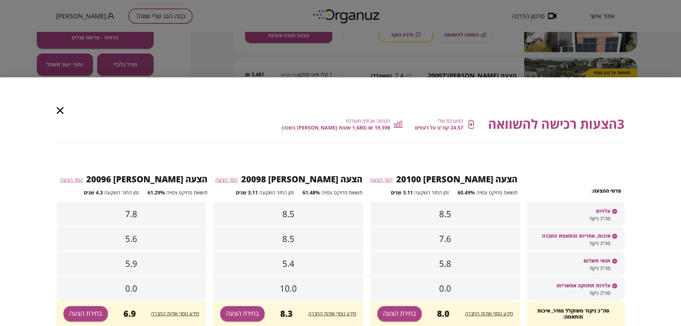
click at [163, 314] on span "מידע נוסף אודות החברה" at bounding box center [175, 313] width 48 height 7
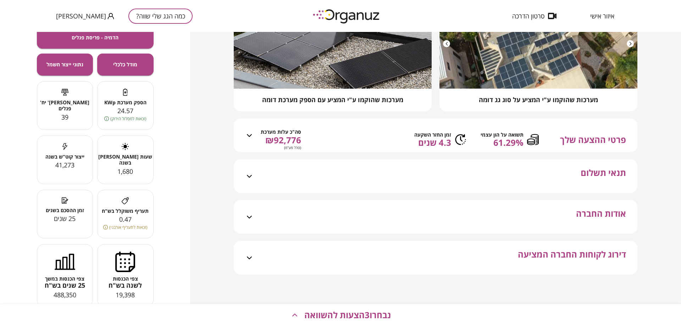
scroll to position [125, 0]
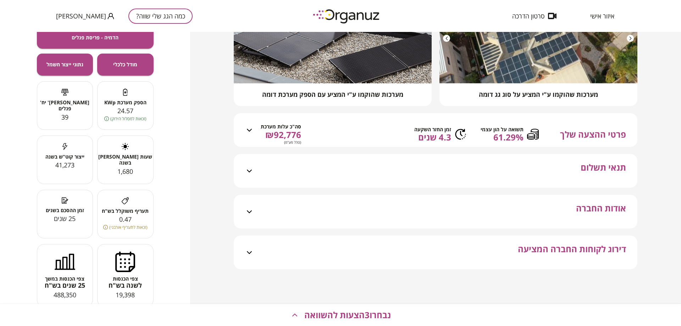
click at [519, 203] on div "אודות החברה" at bounding box center [440, 212] width 372 height 34
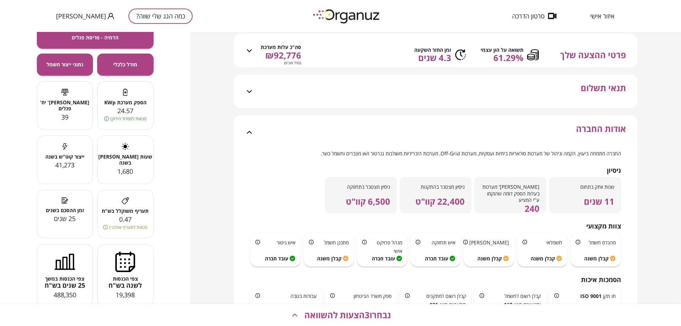
scroll to position [323, 0]
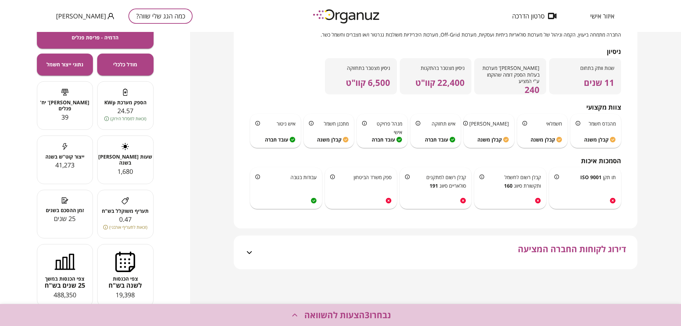
click at [317, 318] on span "נבחרו 3 הצעות להשוואה" at bounding box center [347, 315] width 87 height 10
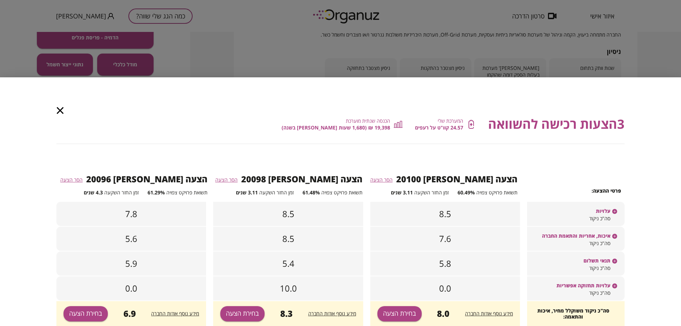
click at [379, 156] on div "3 הצעות רכישה להשוואה המערכת שלי 24.57 קוו"ט על רעפים הכנסה שנתית מוערכת 19,398…" at bounding box center [340, 220] width 568 height 211
click at [399, 309] on button "בחירת הצעה" at bounding box center [399, 313] width 44 height 15
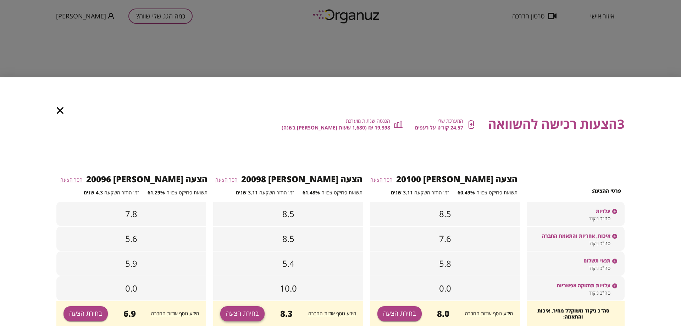
click at [252, 316] on button "בחירת הצעה" at bounding box center [242, 313] width 44 height 15
click at [406, 312] on button "בחירת הצעה" at bounding box center [399, 313] width 44 height 15
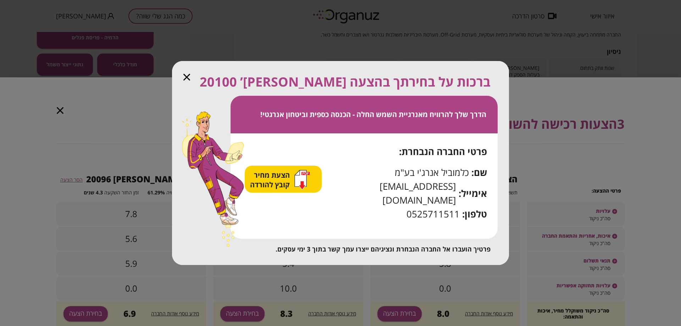
click at [406, 311] on div "ברכות על בחירתך בהצעה [PERSON_NAME]’ 20100 הדרך שלך להרוויח מאנרגיית השמש החלה …" at bounding box center [340, 163] width 681 height 326
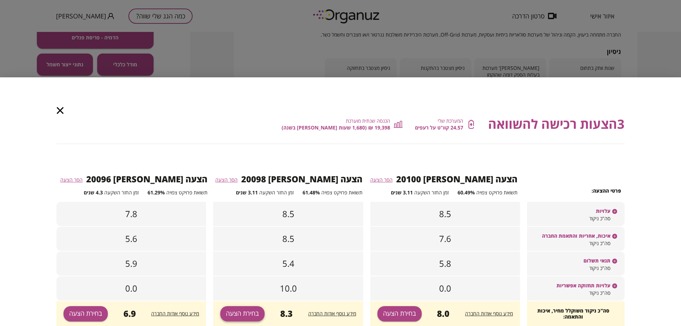
click at [253, 310] on button "בחירת הצעה" at bounding box center [242, 313] width 44 height 15
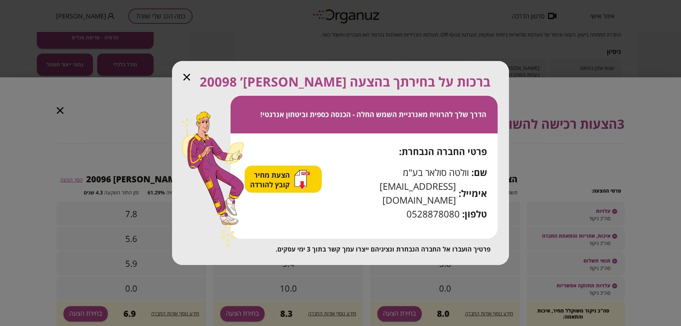
click at [187, 81] on icon "button" at bounding box center [186, 77] width 7 height 7
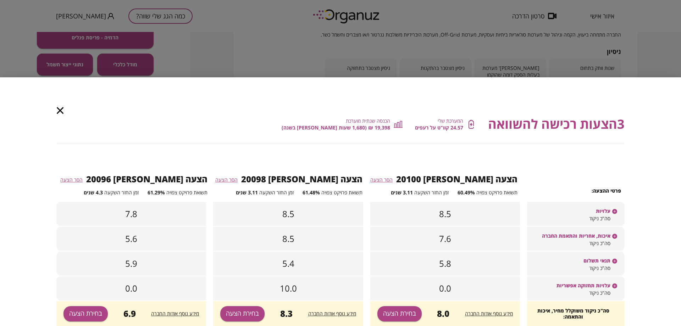
click at [83, 180] on span "הסר הצעה" at bounding box center [71, 179] width 22 height 7
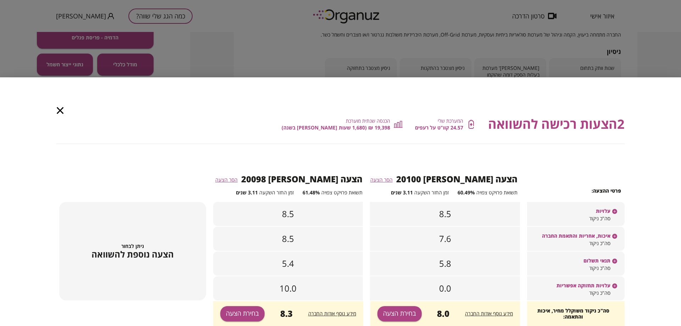
click at [151, 254] on span "הצעה נוספת להשוואה" at bounding box center [133, 254] width 82 height 10
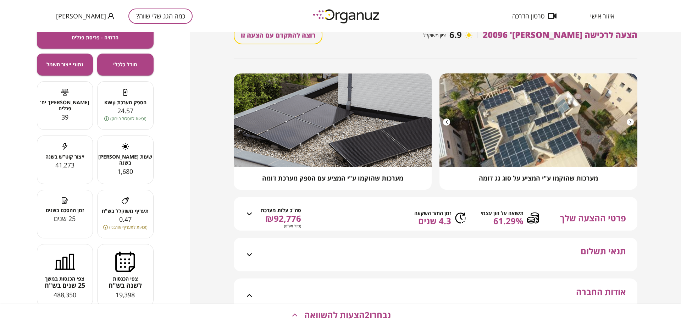
scroll to position [0, 0]
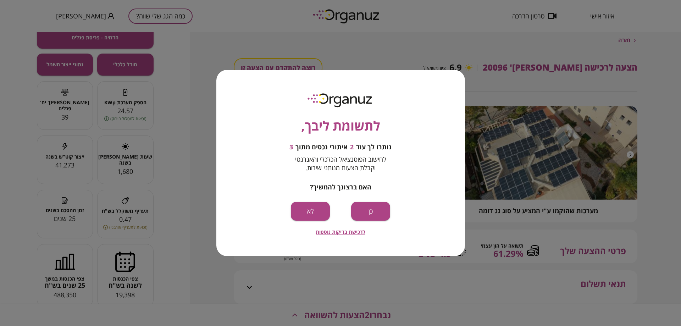
click at [239, 46] on div "לתשומת ליבך, נותרו לך עוד 2 איתורי נכסים מתוך 3 לחישוב הפוטנציאל הכלכלי והאנרגט…" at bounding box center [340, 163] width 681 height 326
click at [173, 159] on div "לתשומת ליבך, נותרו לך עוד 2 איתורי נכסים מתוך 3 לחישוב הפוטנציאל הכלכלי והאנרגט…" at bounding box center [340, 163] width 681 height 326
click at [313, 218] on button "לא" at bounding box center [310, 211] width 39 height 19
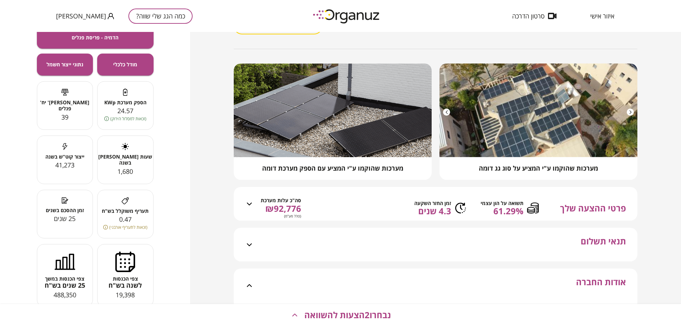
scroll to position [142, 0]
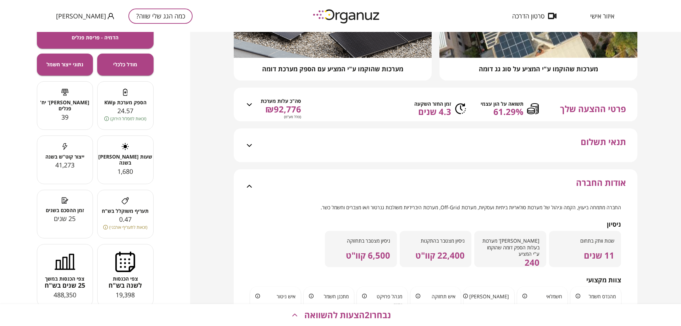
click at [247, 184] on div "אודות החברה" at bounding box center [435, 186] width 382 height 34
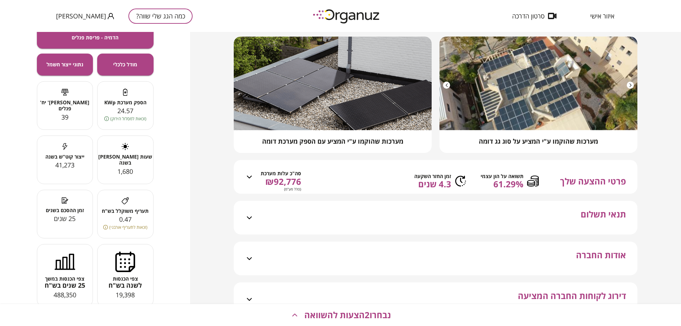
scroll to position [0, 0]
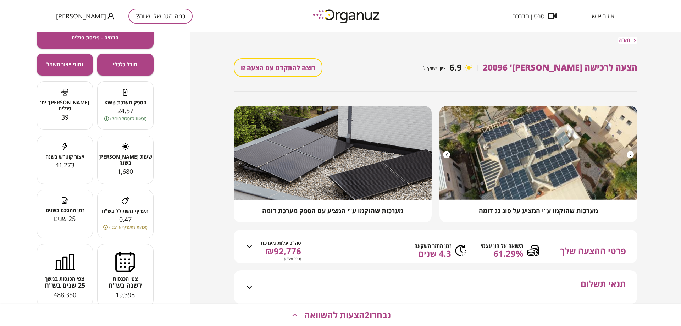
click at [626, 40] on span "חזרה" at bounding box center [624, 40] width 12 height 7
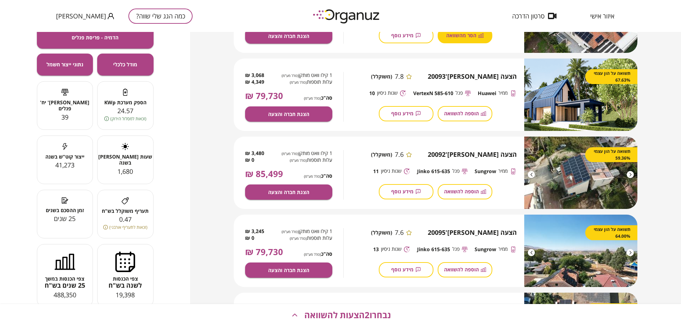
scroll to position [319, 0]
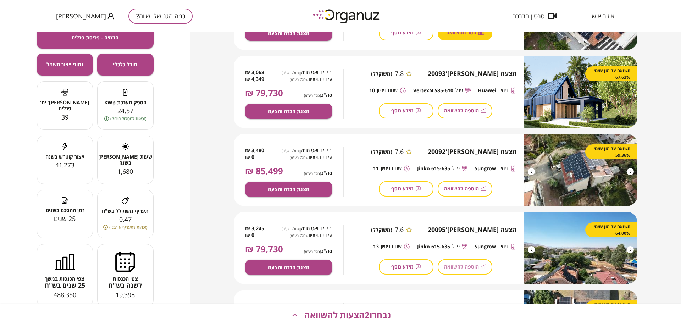
click at [455, 265] on span "הוספה להשוואה" at bounding box center [461, 267] width 35 height 6
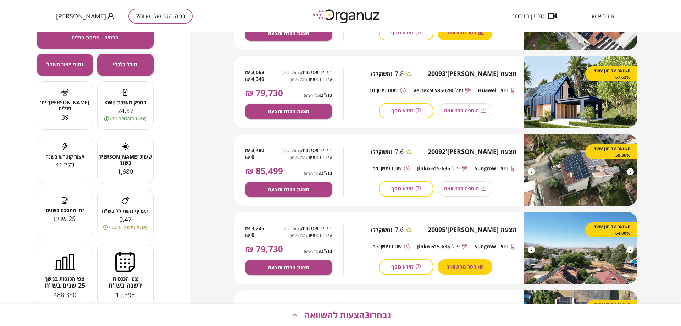
click at [357, 308] on button "נבחרו 3 הצעות להשוואה" at bounding box center [340, 315] width 681 height 22
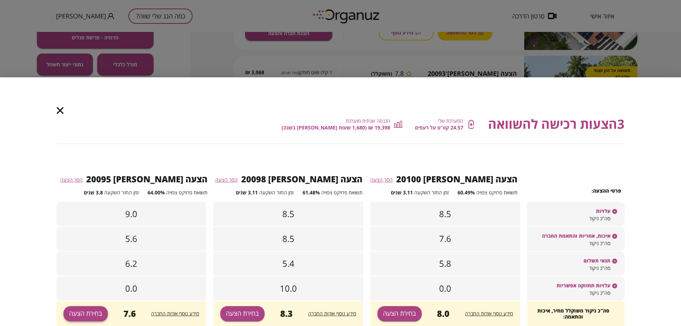
click at [92, 315] on button "בחירת הצעה" at bounding box center [85, 313] width 44 height 15
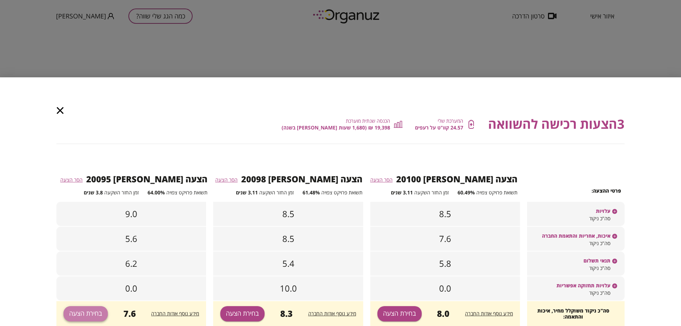
click at [99, 313] on button "בחירת הצעה" at bounding box center [85, 313] width 44 height 15
